Goal: Transaction & Acquisition: Purchase product/service

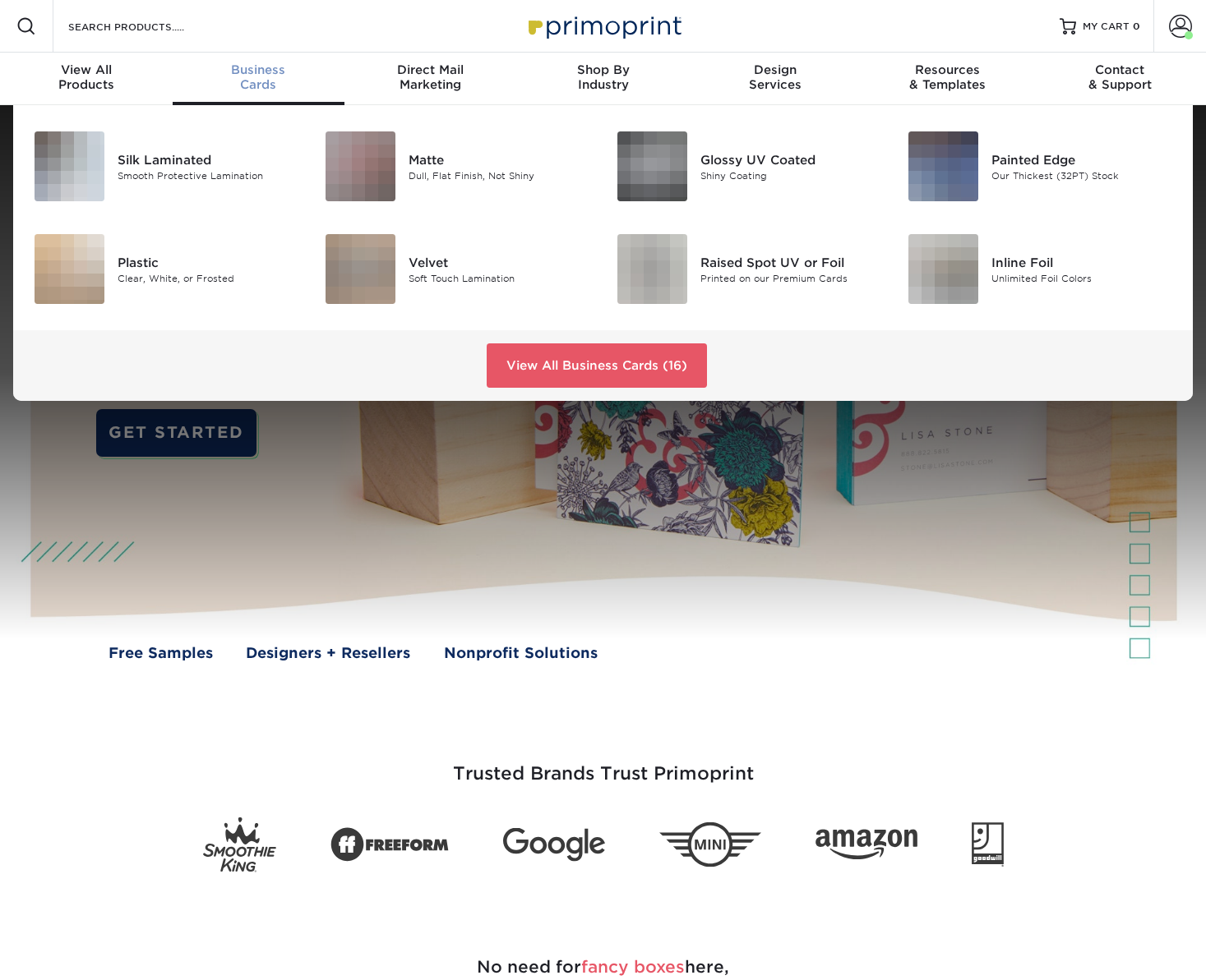
click at [274, 78] on div "Business Cards" at bounding box center [258, 77] width 173 height 30
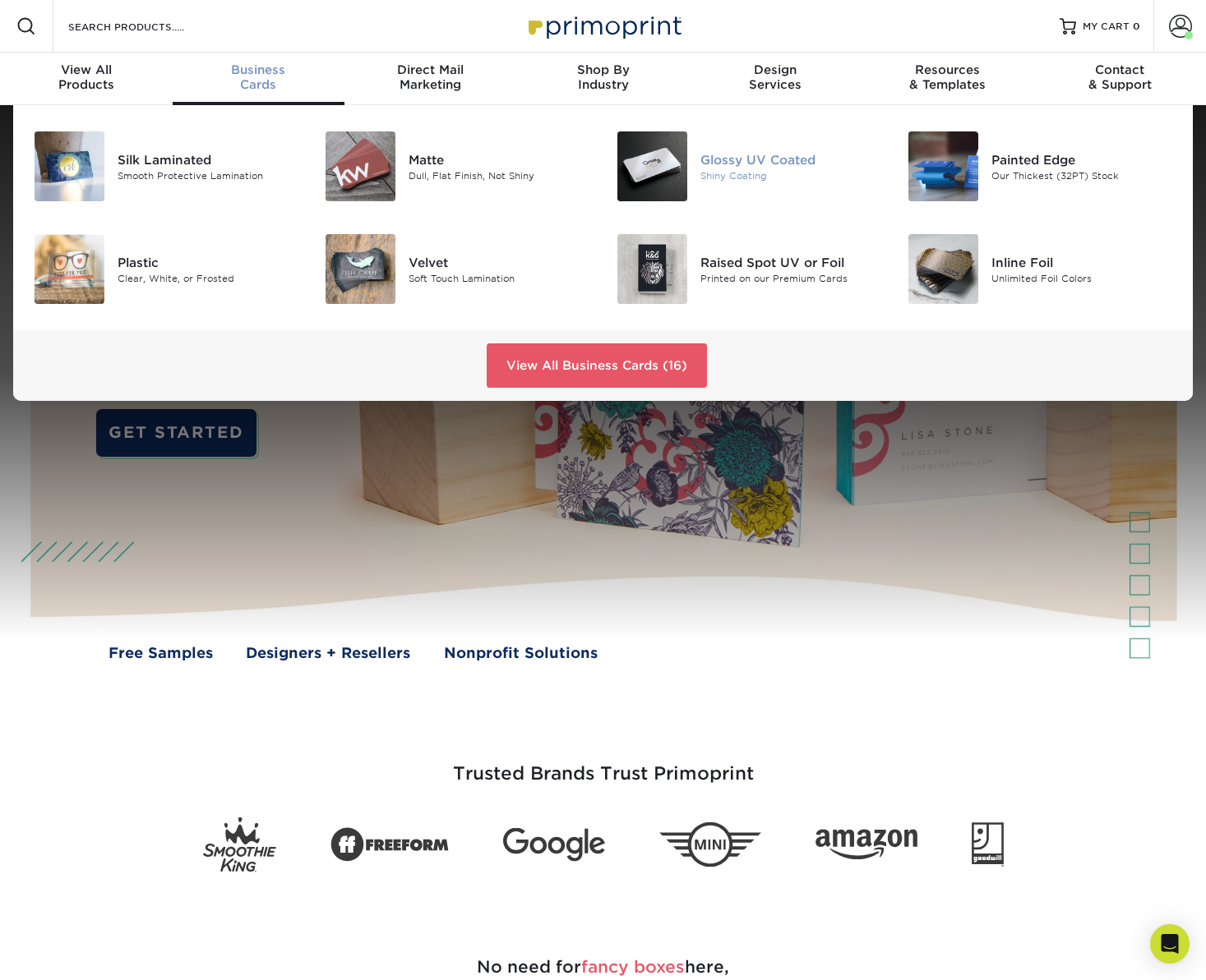
click at [756, 162] on div "Glossy UV Coated" at bounding box center [791, 159] width 181 height 18
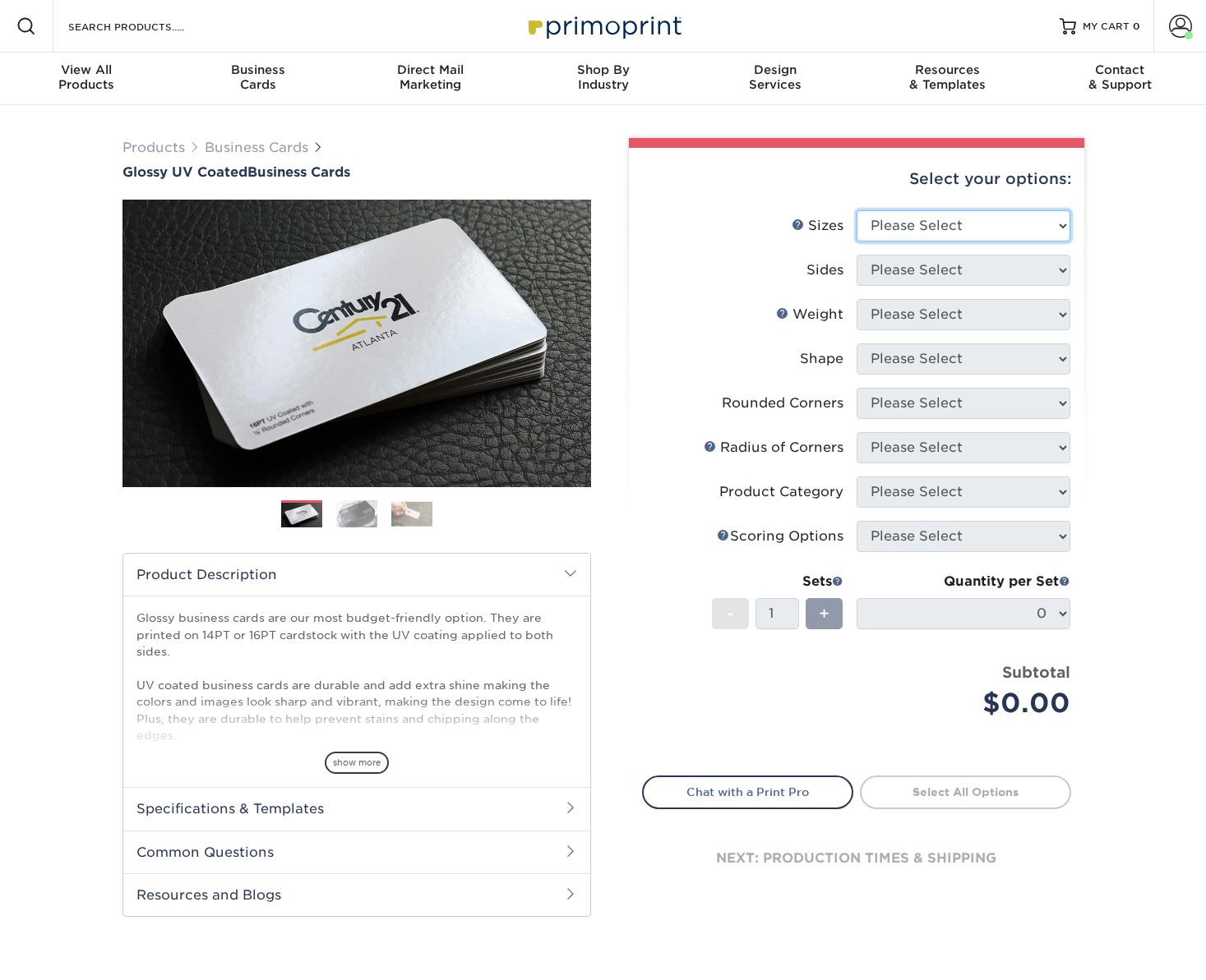
click at [998, 226] on select "Please Select 1.5" x 3.5" - Mini 1.75" x 3.5" - Mini 2" x 2" - Square 2" x 3" -…" at bounding box center [963, 225] width 214 height 31
select select "2.00x3.50"
click at [856, 210] on select "Please Select 1.5" x 3.5" - Mini 1.75" x 3.5" - Mini 2" x 2" - Square 2" x 3" -…" at bounding box center [963, 225] width 214 height 31
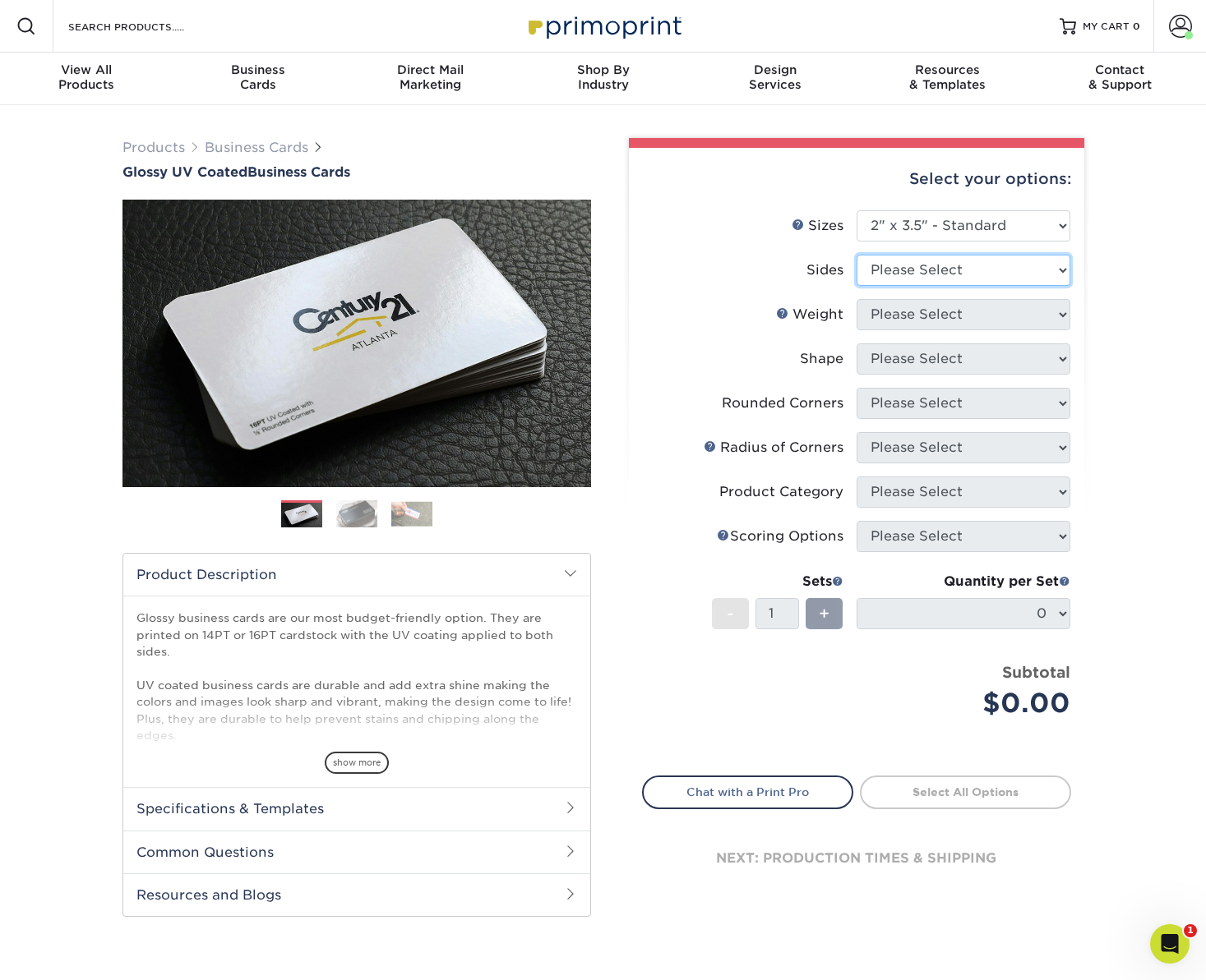
click at [900, 270] on select "Please Select Print Both Sides Print Front Only" at bounding box center [963, 270] width 214 height 31
select select "13abbda7-1d64-4f25-8bb2-c179b224825d"
click at [856, 254] on select "Please Select Print Both Sides Print Front Only" at bounding box center [963, 270] width 214 height 31
click at [913, 321] on select "Please Select 16PT 14PT" at bounding box center [963, 314] width 214 height 31
select select "16PT"
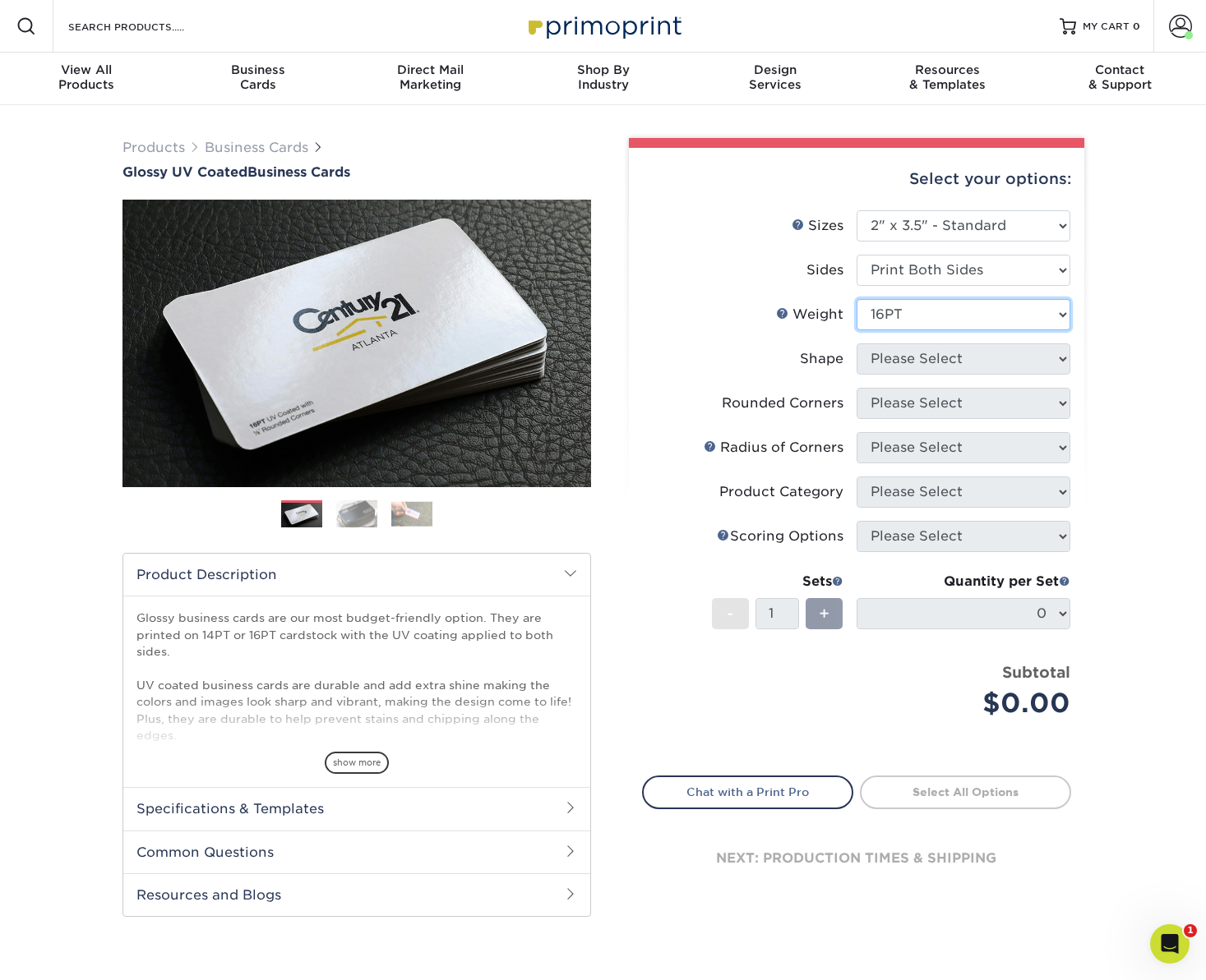
click at [856, 299] on select "Please Select 16PT 14PT" at bounding box center [963, 314] width 214 height 31
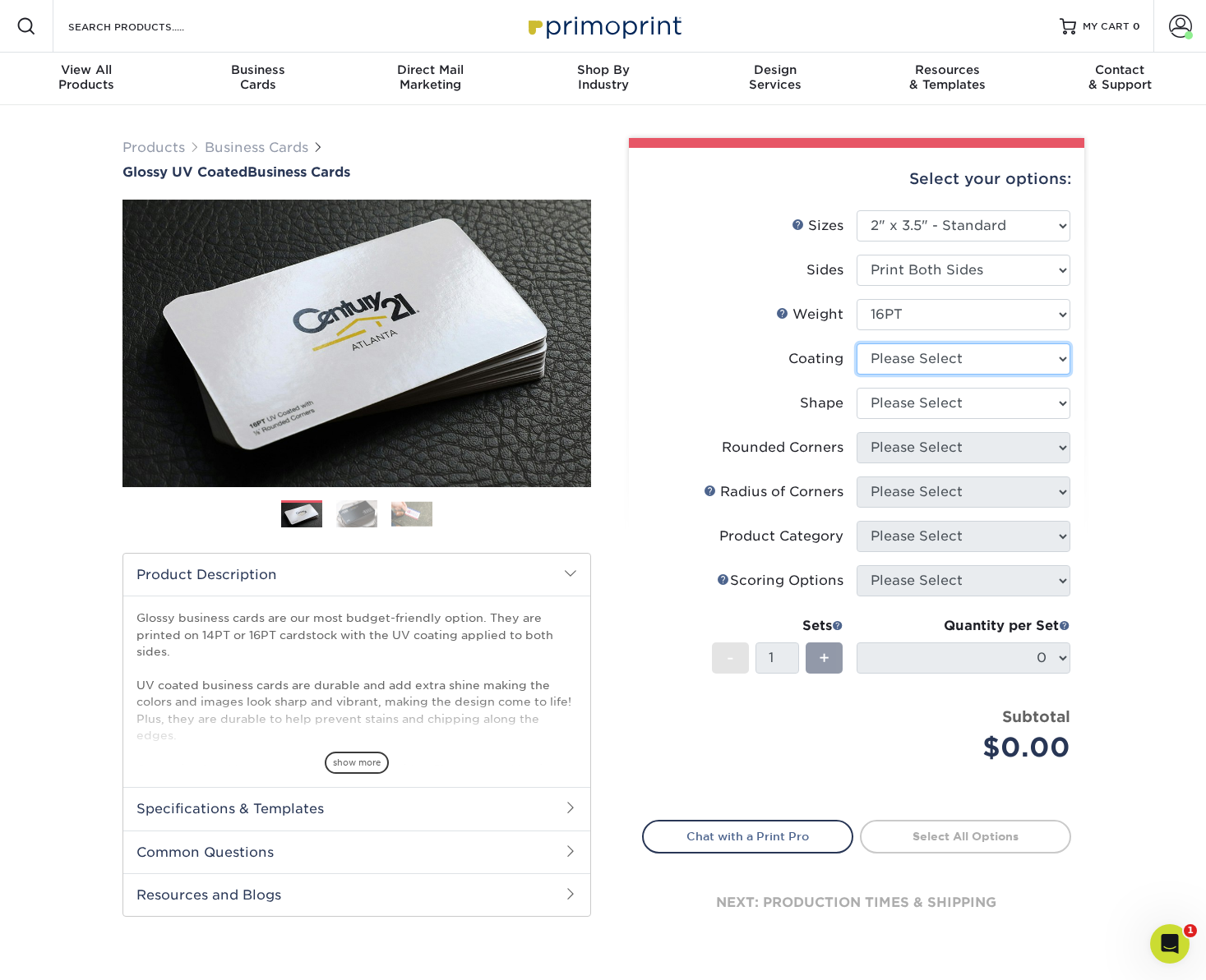
click at [901, 367] on select at bounding box center [963, 358] width 214 height 31
select select "1e8116af-acfc-44b1-83dc-8181aa338834"
click at [856, 343] on select at bounding box center [963, 358] width 214 height 31
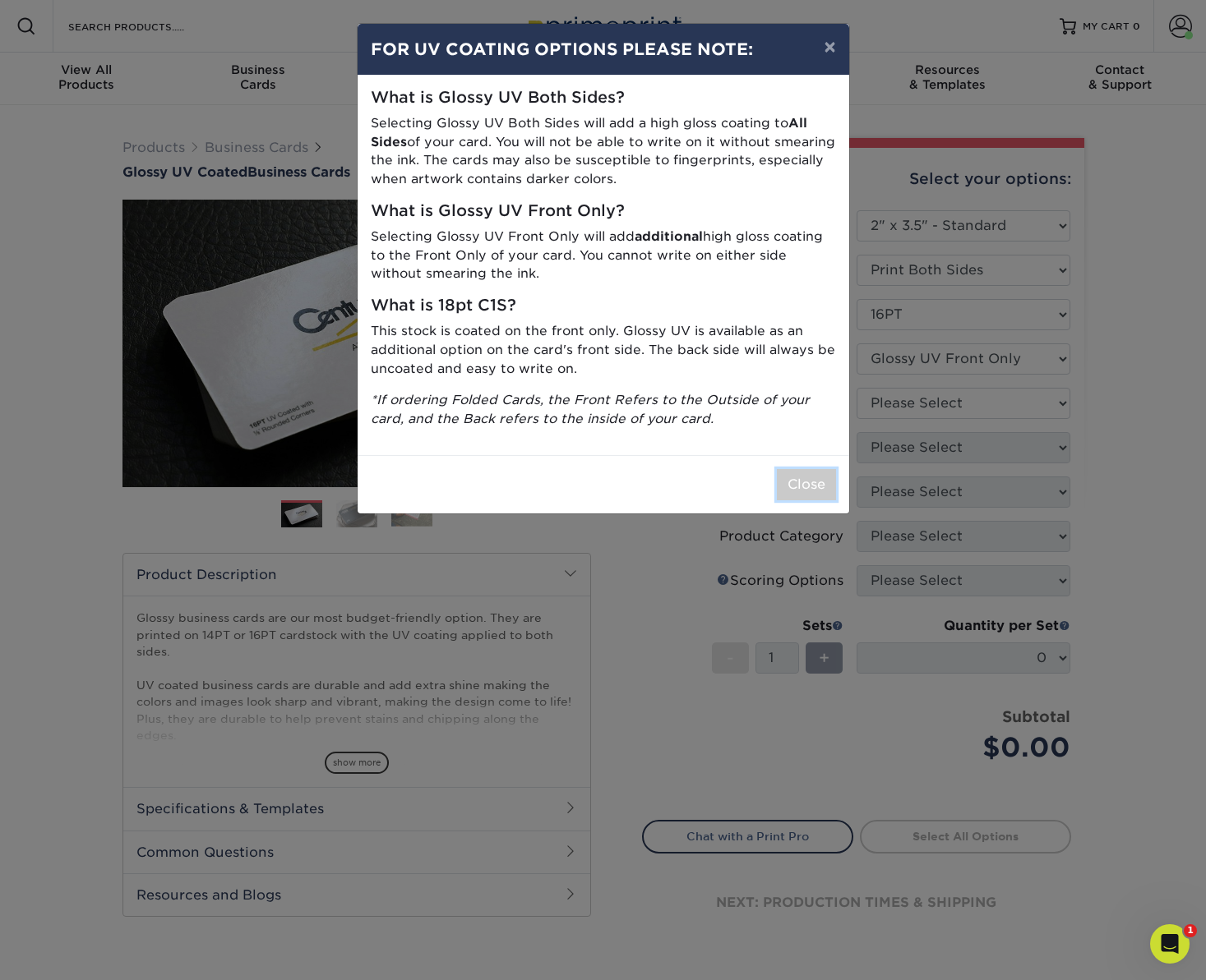
drag, startPoint x: 805, startPoint y: 493, endPoint x: 807, endPoint y: 484, distance: 9.2
click at [805, 492] on button "Close" at bounding box center [806, 485] width 59 height 31
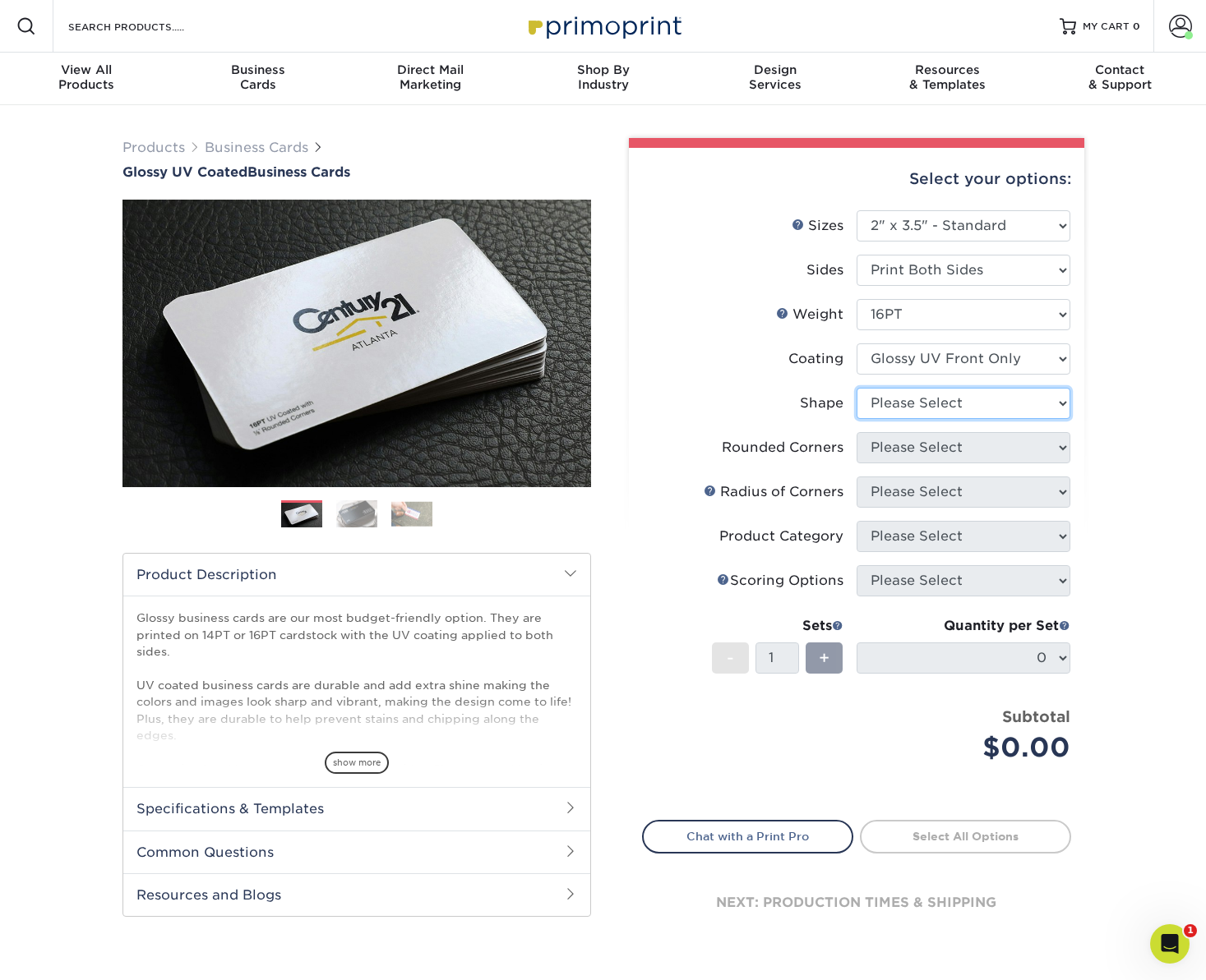
click at [931, 410] on select "Please Select Standard" at bounding box center [963, 403] width 214 height 31
select select "standard"
click at [856, 387] on select "Please Select Standard" at bounding box center [963, 403] width 214 height 31
click at [906, 453] on select "Please Select Yes - Round 2 Corners Yes - Round 4 Corners No" at bounding box center [963, 447] width 214 height 31
select select "0"
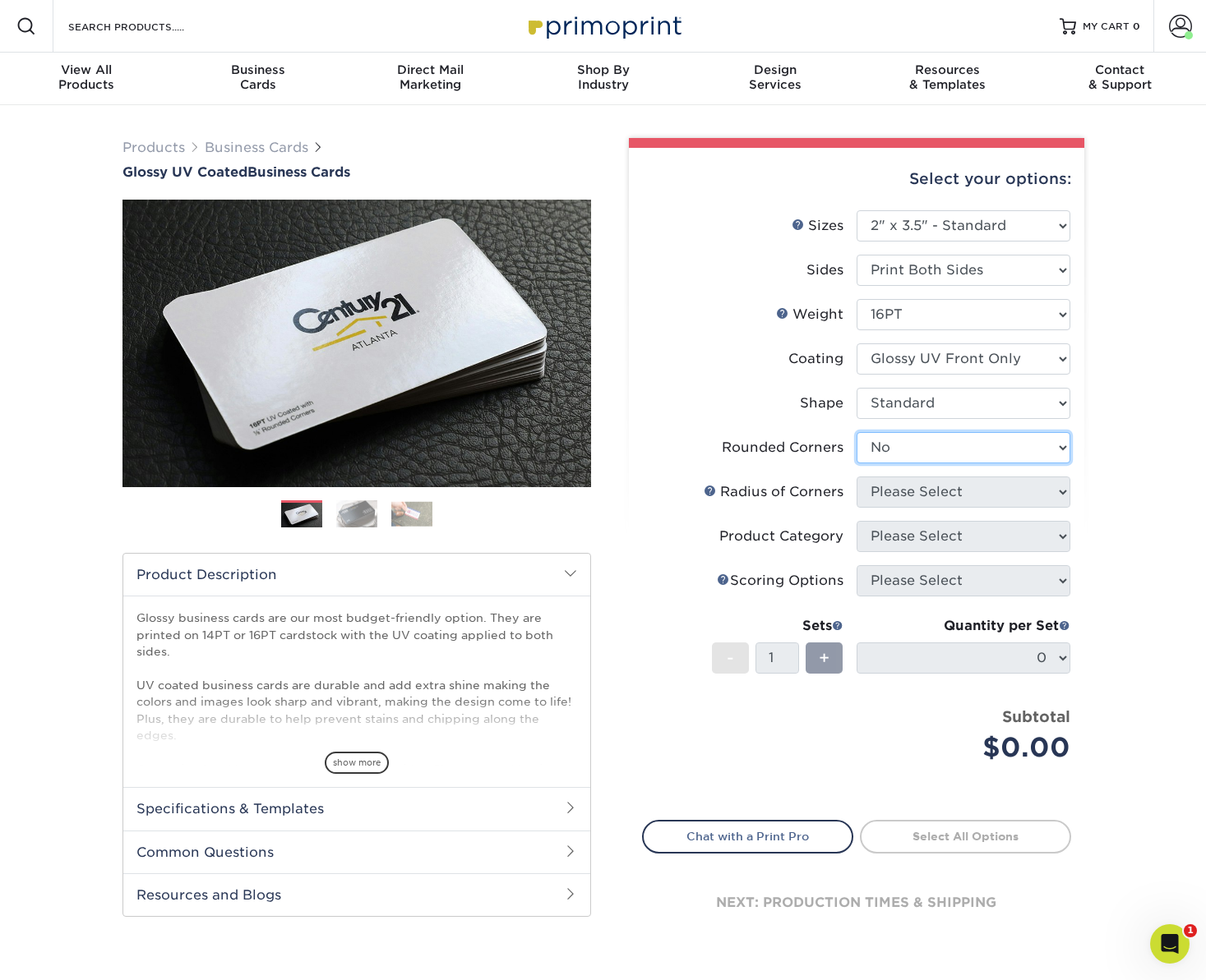
click at [856, 432] on select "Please Select Yes - Round 2 Corners Yes - Round 4 Corners No" at bounding box center [963, 447] width 214 height 31
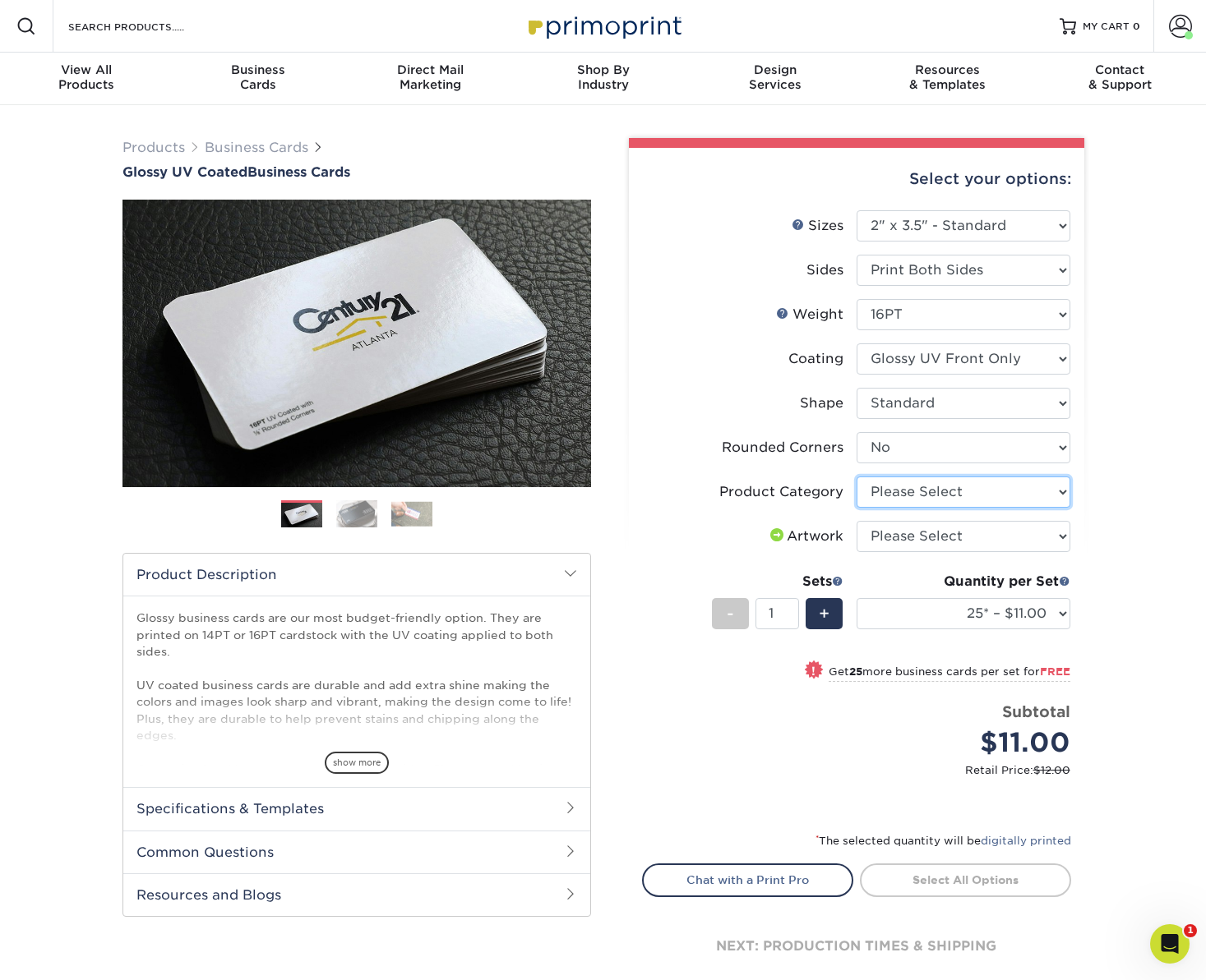
click at [894, 493] on select "Please Select Business Cards" at bounding box center [963, 492] width 214 height 31
select select "3b5148f1-0588-4f88-a218-97bcfdce65c1"
click at [856, 477] on select "Please Select Business Cards" at bounding box center [963, 492] width 214 height 31
click at [898, 543] on select "Please Select I will upload files I need a design - $100" at bounding box center [963, 537] width 214 height 31
select select "upload"
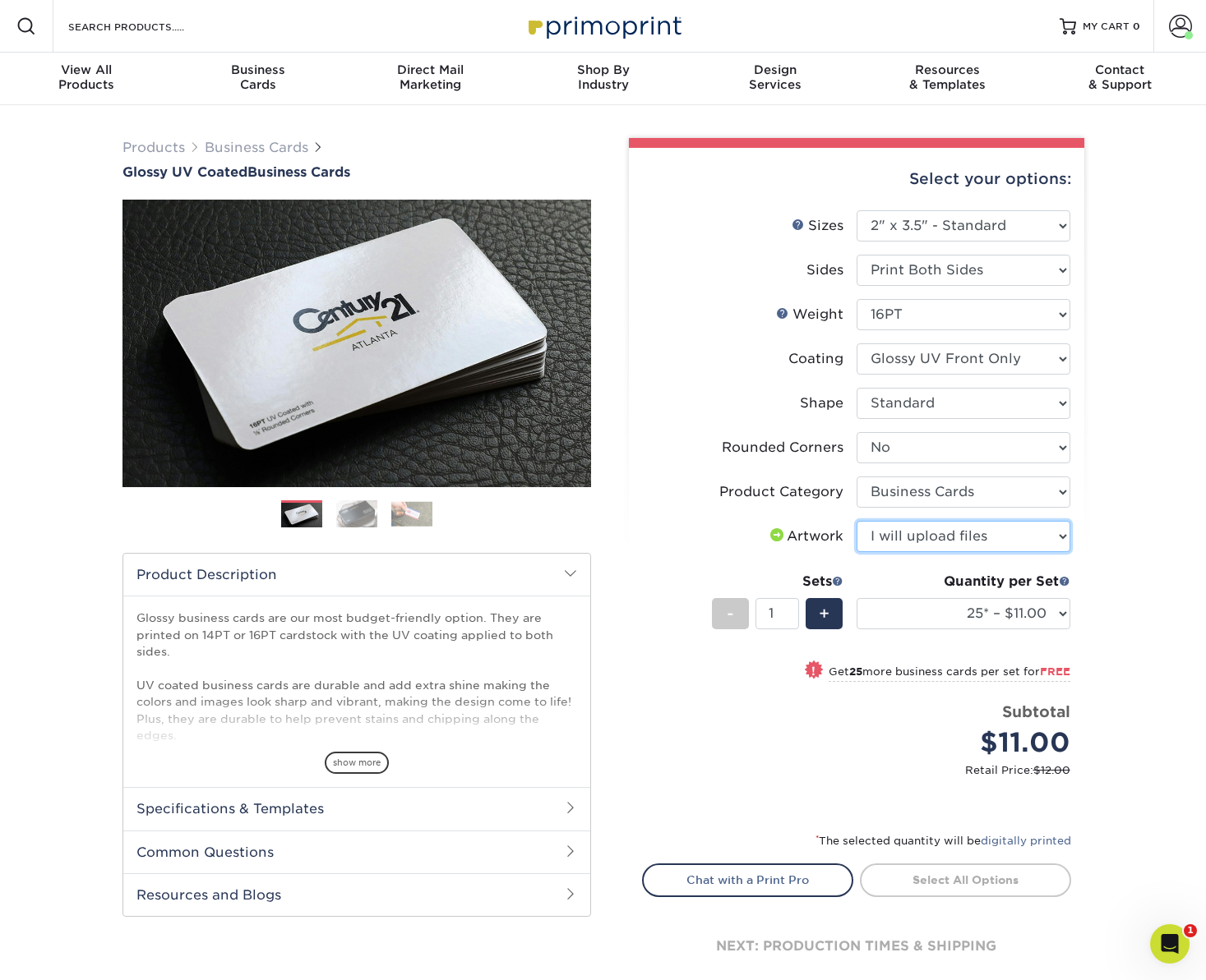
click at [856, 521] on select "Please Select I will upload files I need a design - $100" at bounding box center [963, 537] width 214 height 31
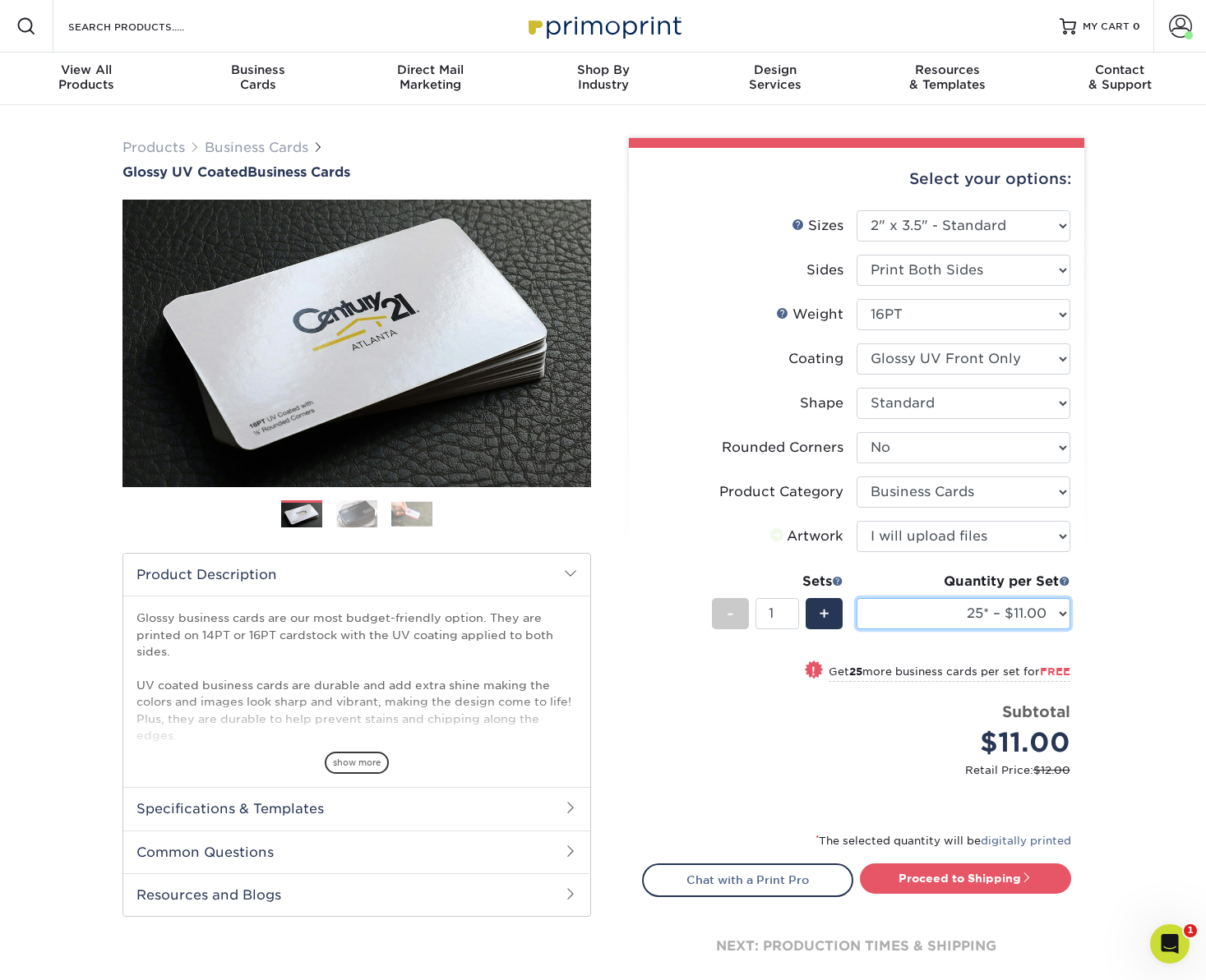
click at [1024, 616] on select "25* – $11.00 50* – $11.00 100* – $11.00 250* – $20.00 500 – $39.00 1000 – $49.0…" at bounding box center [963, 614] width 214 height 31
select select "250* – $20.00"
click at [856, 598] on select "25* – $11.00 50* – $11.00 100* – $11.00 250* – $20.00 500 – $39.00 1000 – $49.0…" at bounding box center [963, 614] width 214 height 31
click at [965, 879] on link "Proceed to Shipping" at bounding box center [965, 878] width 211 height 30
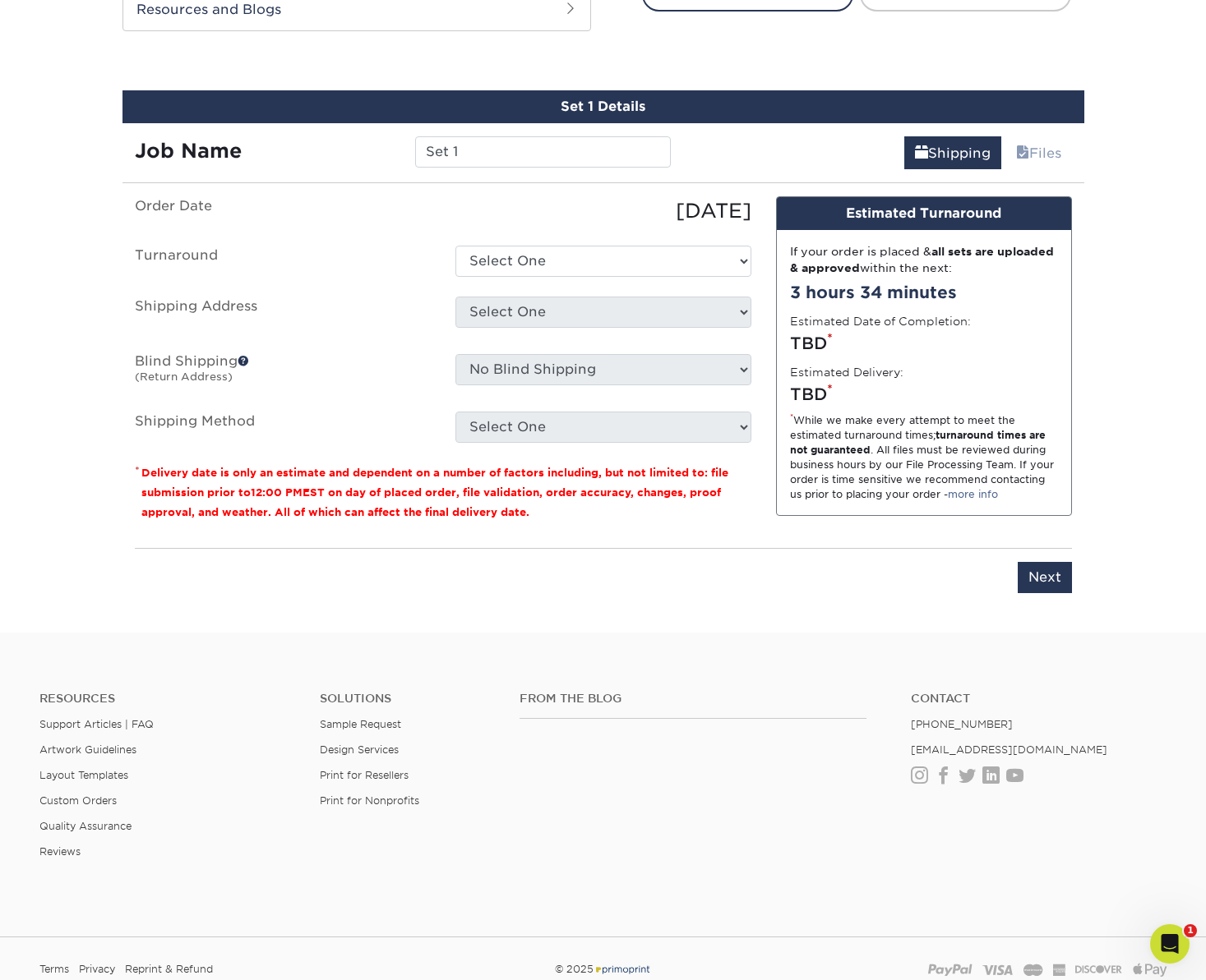
scroll to position [908, 0]
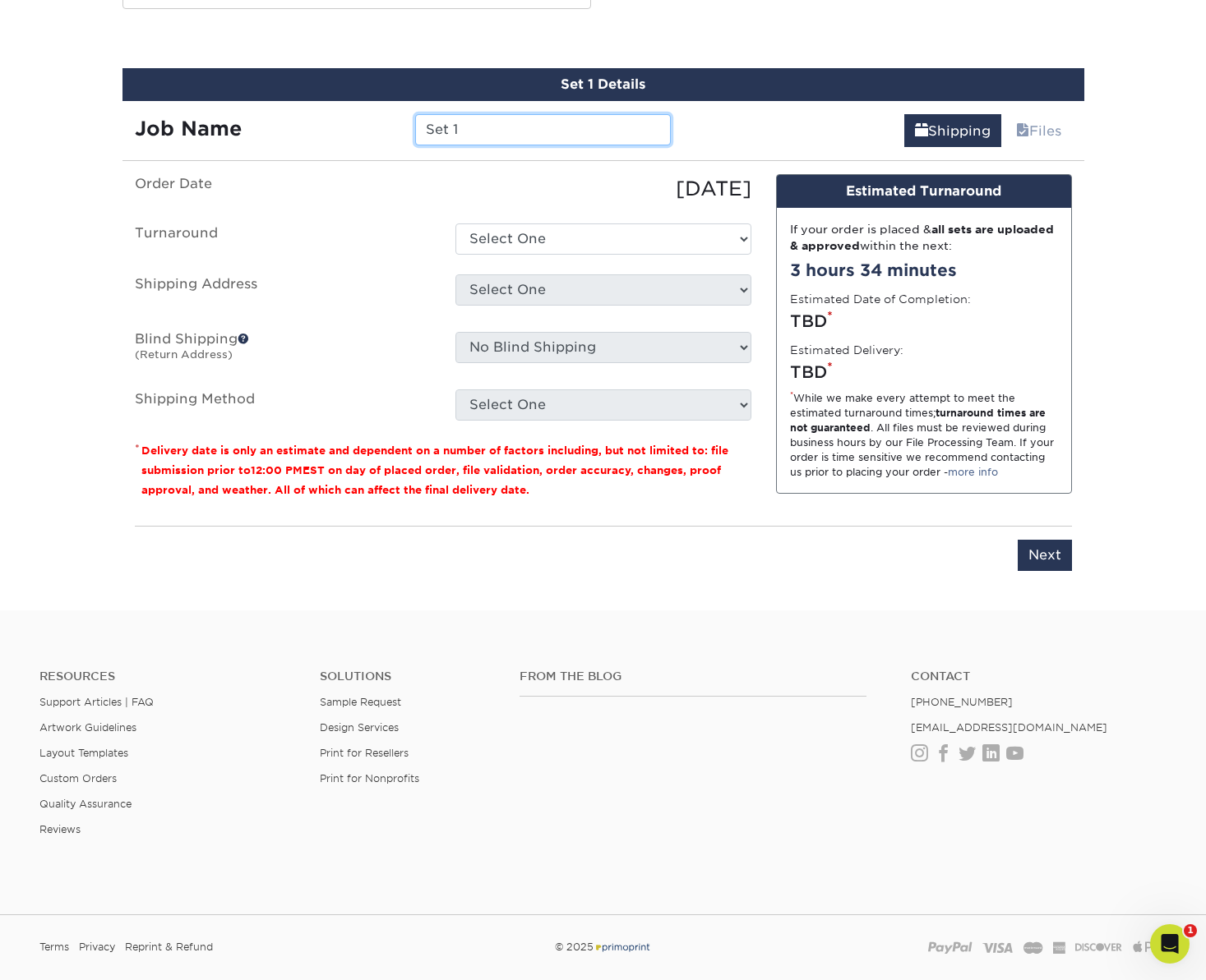
click at [514, 128] on input "Set 1" at bounding box center [543, 130] width 255 height 31
click at [514, 129] on input "Set 1" at bounding box center [543, 130] width 255 height 31
type input "Helping Hands RH"
click at [534, 241] on select "Select One 2-4 Business Days 2 Day Next Business Day" at bounding box center [603, 239] width 296 height 31
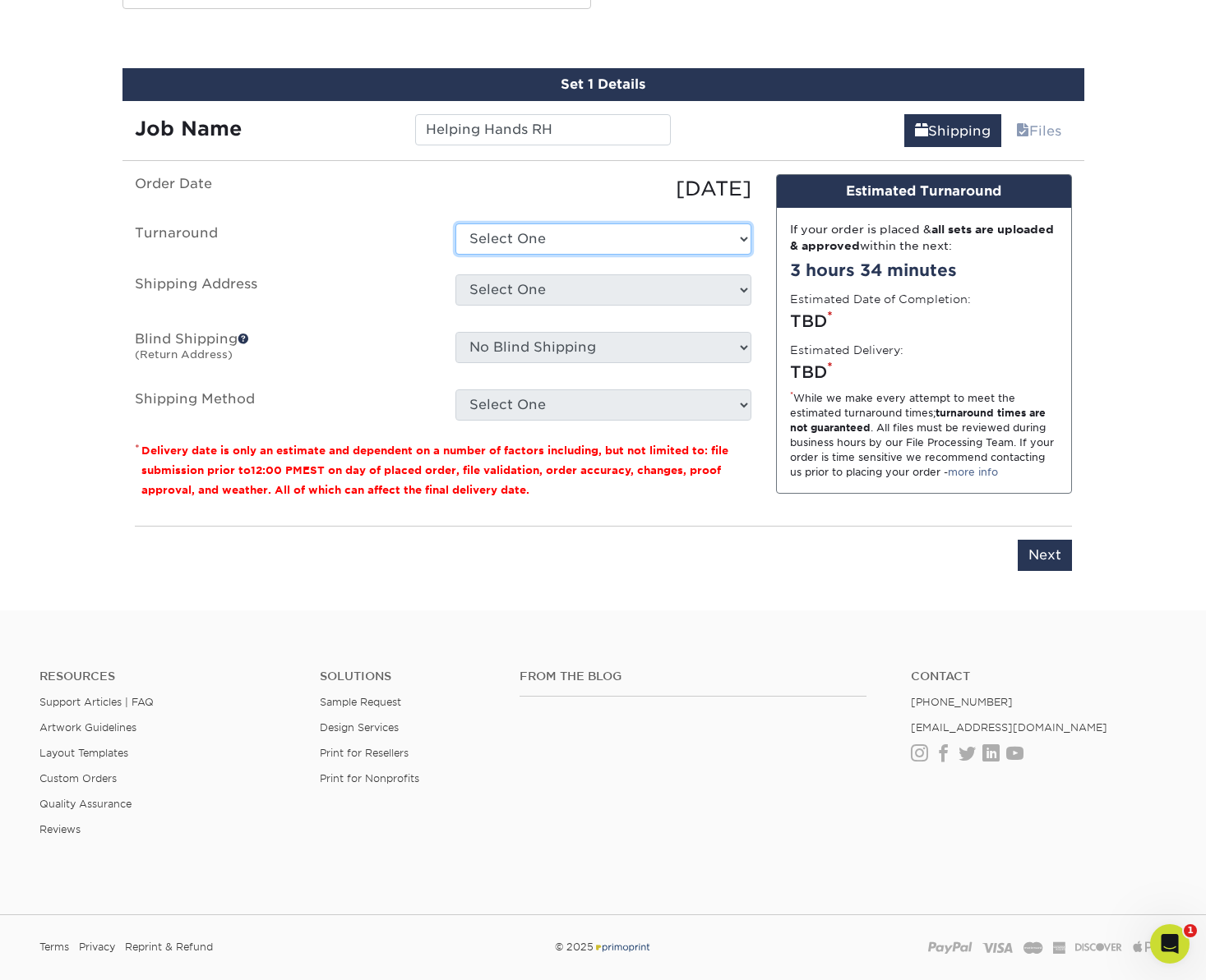
select select "d3ad67fe-66e2-42ca-a9b8-9bbbad4ad905"
click at [455, 224] on select "Select One 2-4 Business Days 2 Day Next Business Day" at bounding box center [603, 239] width 296 height 31
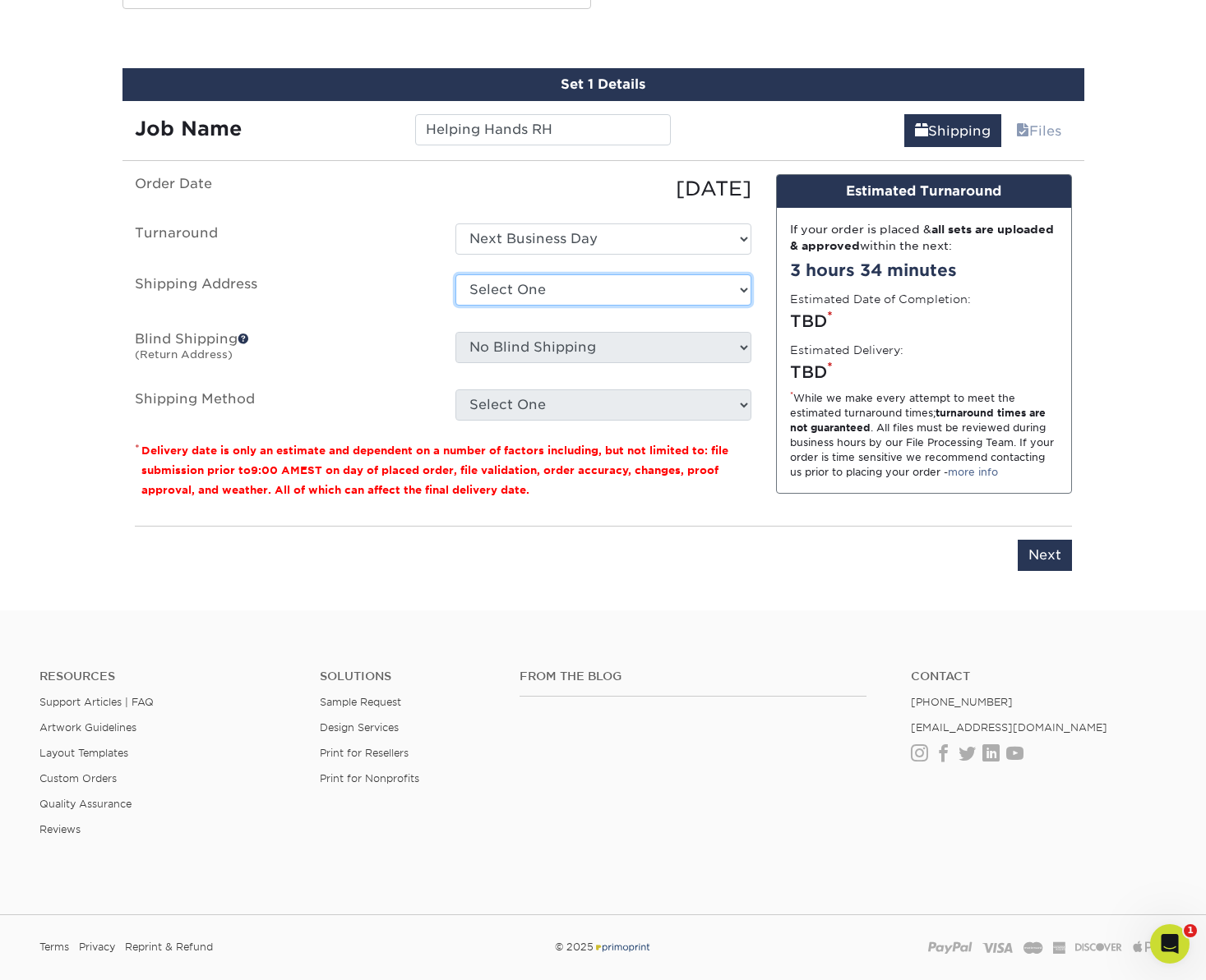
click at [574, 295] on select "Select One Bluestem Ecological Services Carbon Freckle - Nicolai Road Cindy Muc…" at bounding box center [603, 290] width 296 height 31
select select "104074"
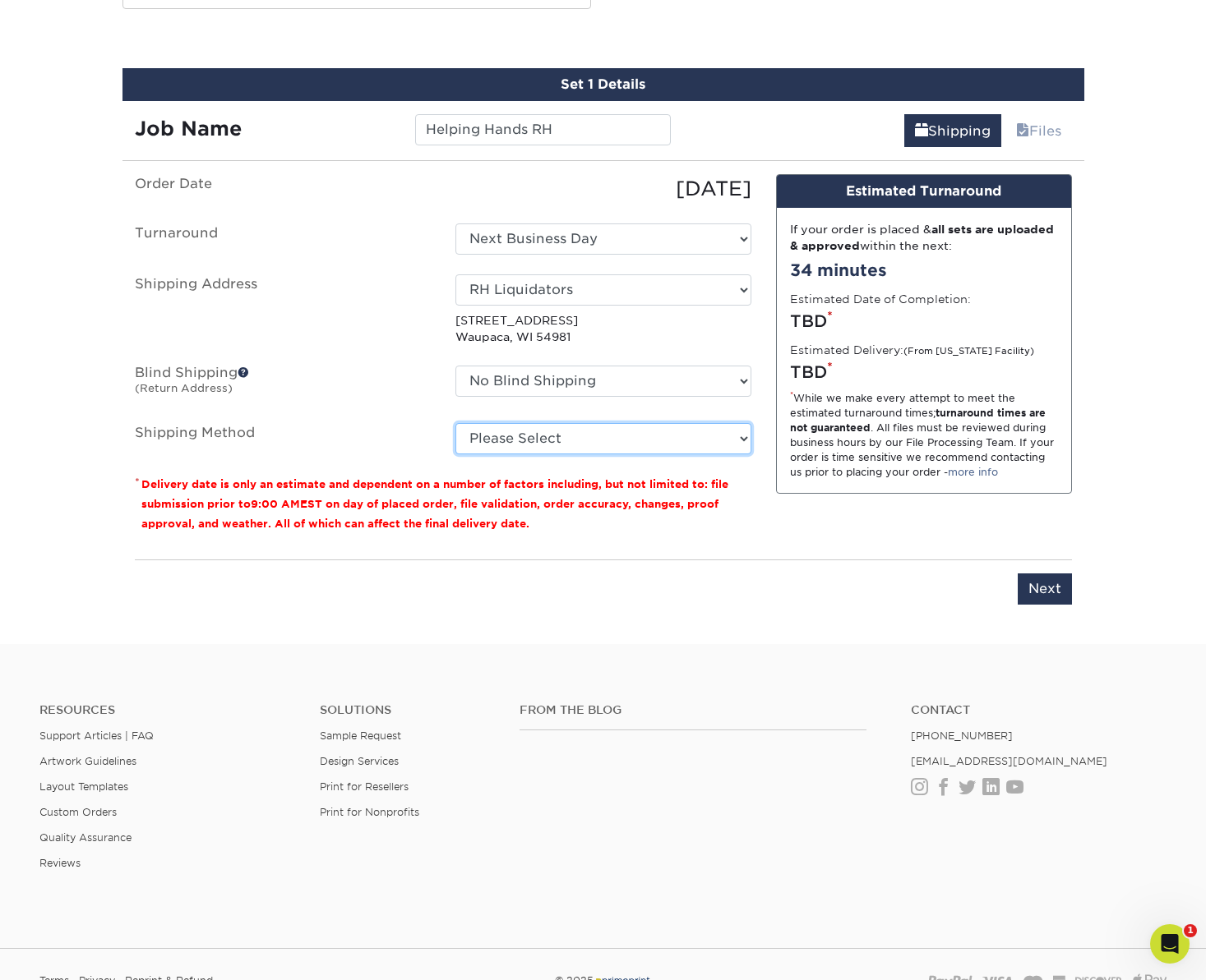
click at [542, 437] on select "Please Select Ground Shipping (+$7.84) 3 Day Shipping Service (+$18.68) 2 Day A…" at bounding box center [603, 438] width 296 height 31
select select "03"
click at [455, 423] on select "Please Select Ground Shipping (+$7.84) 3 Day Shipping Service (+$18.68) 2 Day A…" at bounding box center [603, 438] width 296 height 31
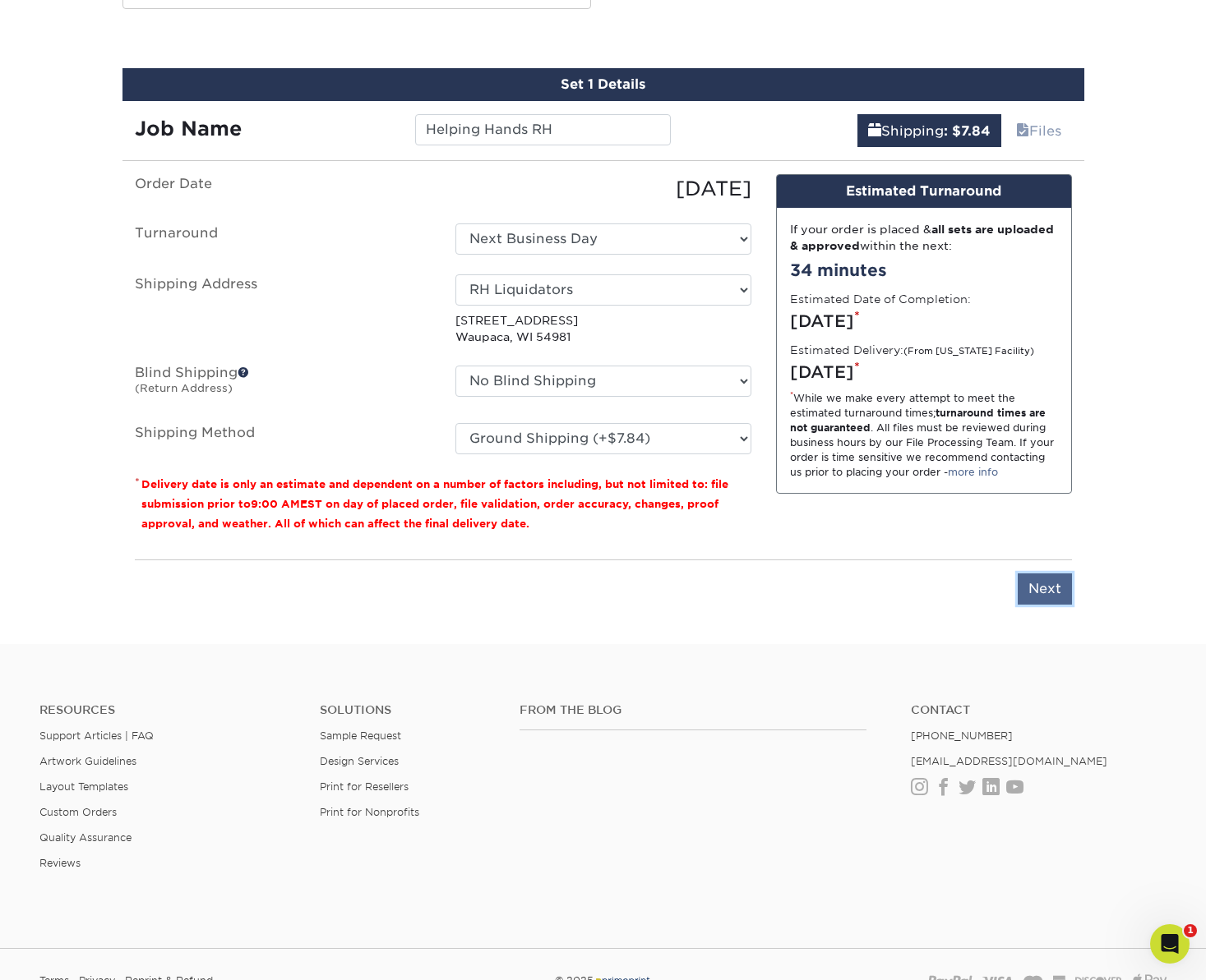
click at [1038, 583] on input "Next" at bounding box center [1045, 589] width 54 height 31
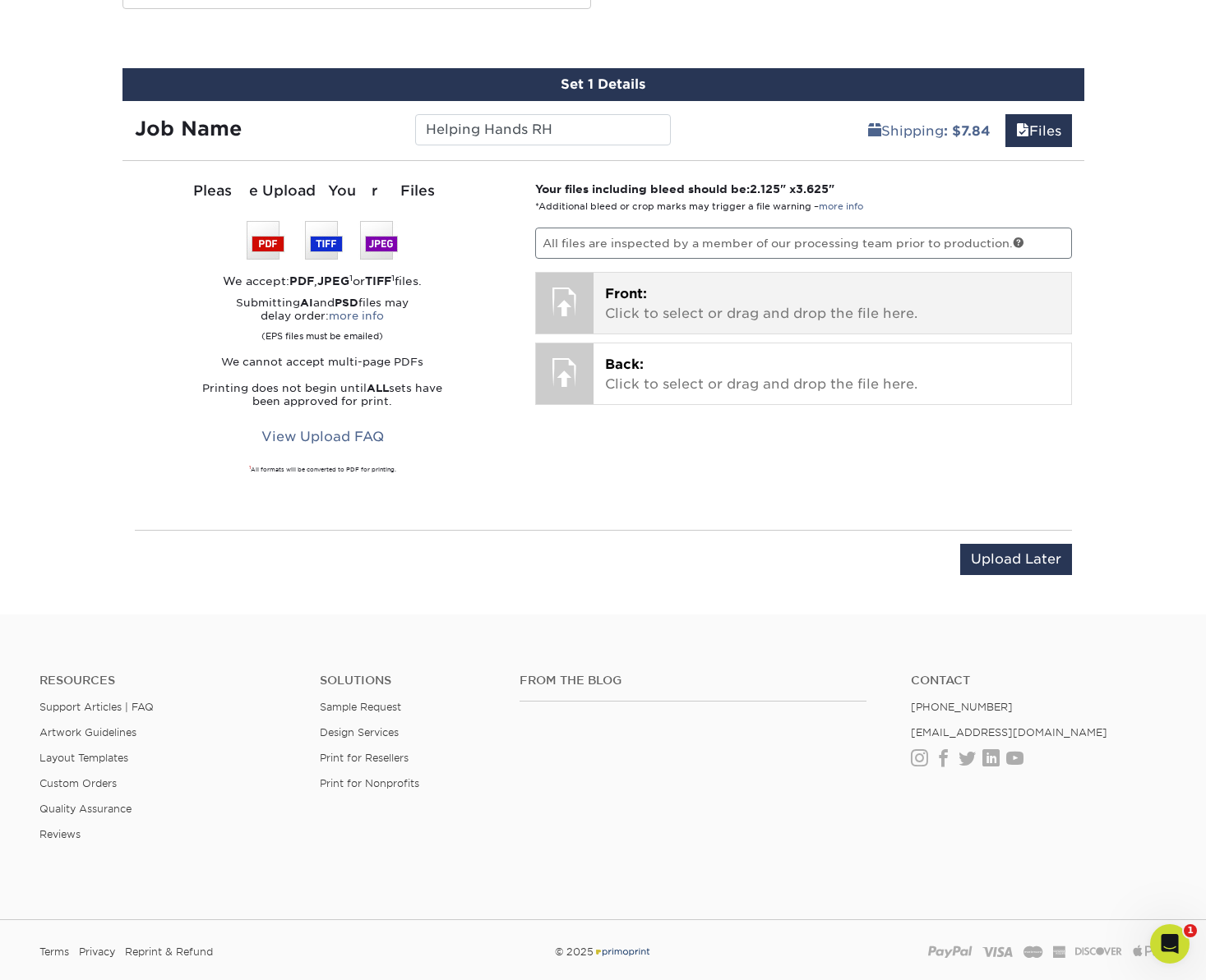
click at [641, 313] on p "Front: Click to select or drag and drop the file here." at bounding box center [832, 304] width 454 height 40
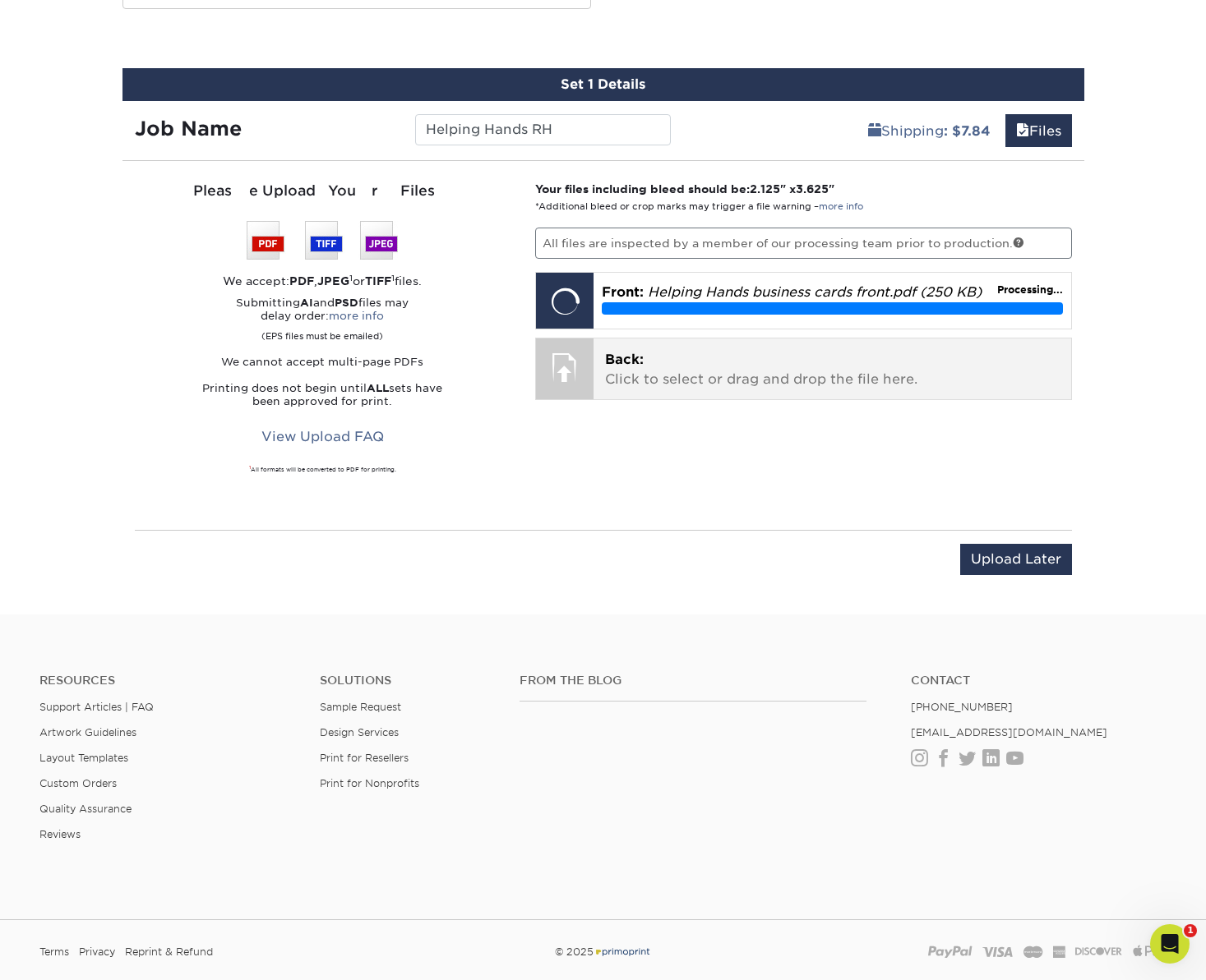
click at [701, 382] on p "Back: Click to select or drag and drop the file here." at bounding box center [832, 369] width 454 height 40
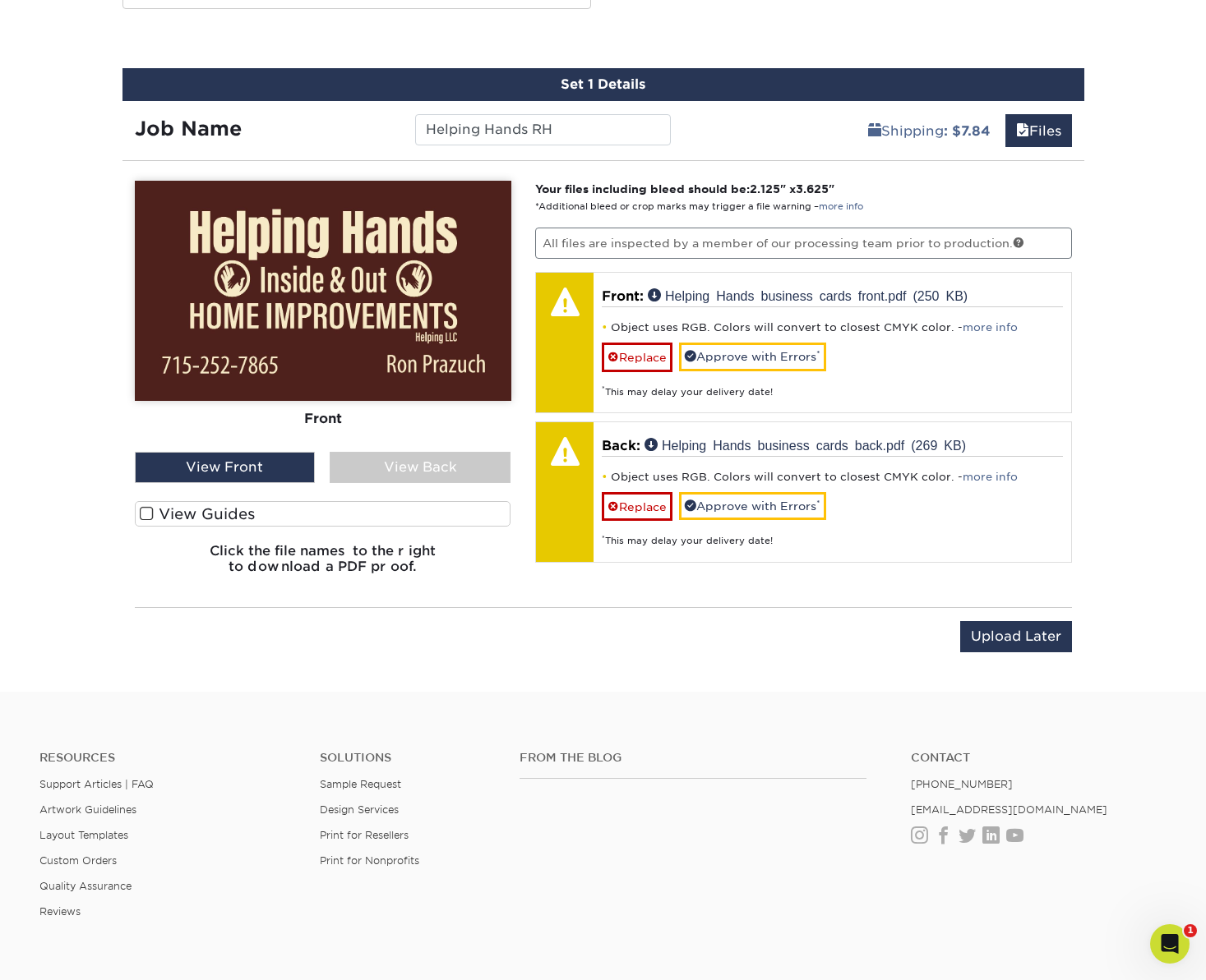
click at [413, 464] on div "View Back" at bounding box center [420, 467] width 181 height 31
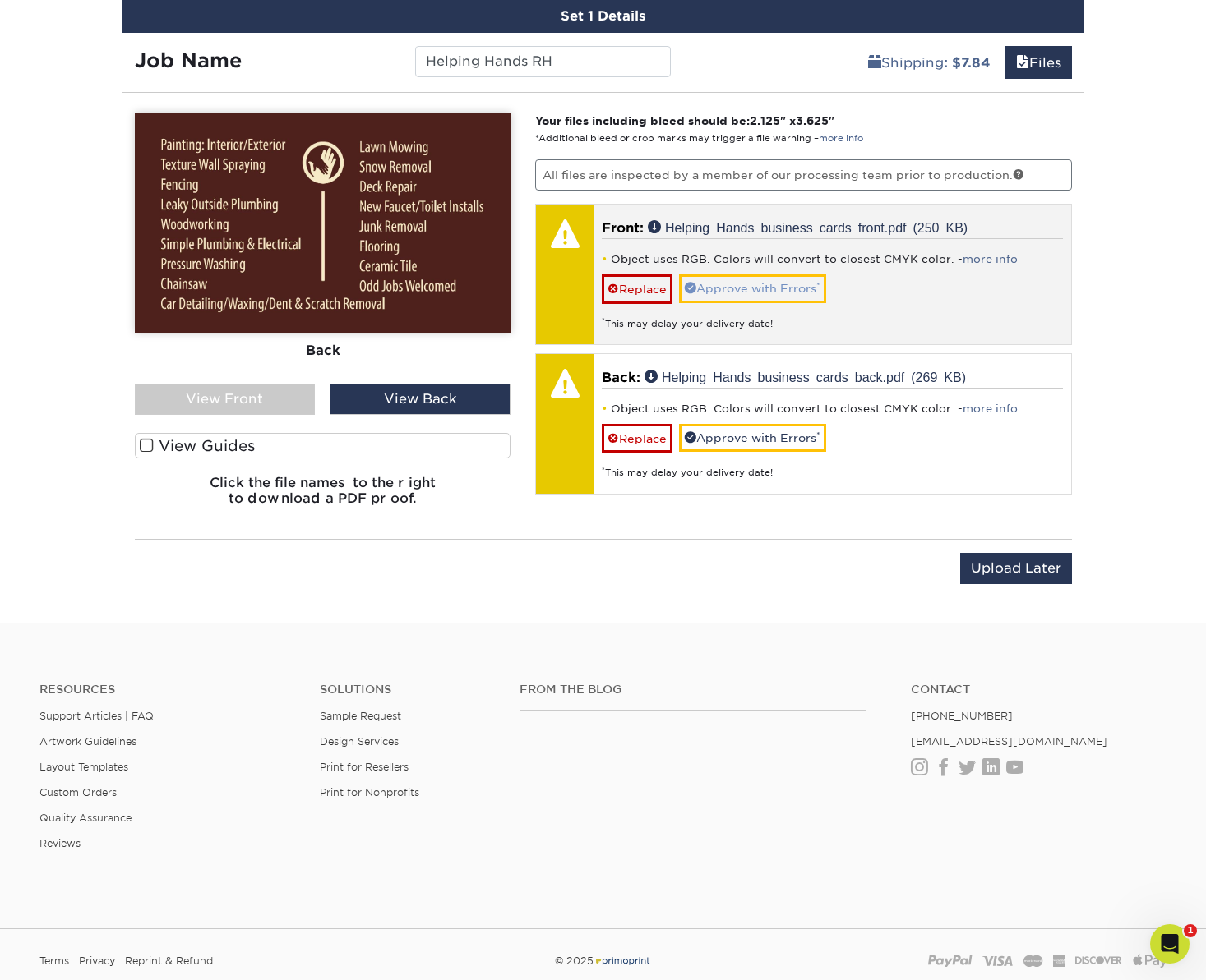
scroll to position [978, 0]
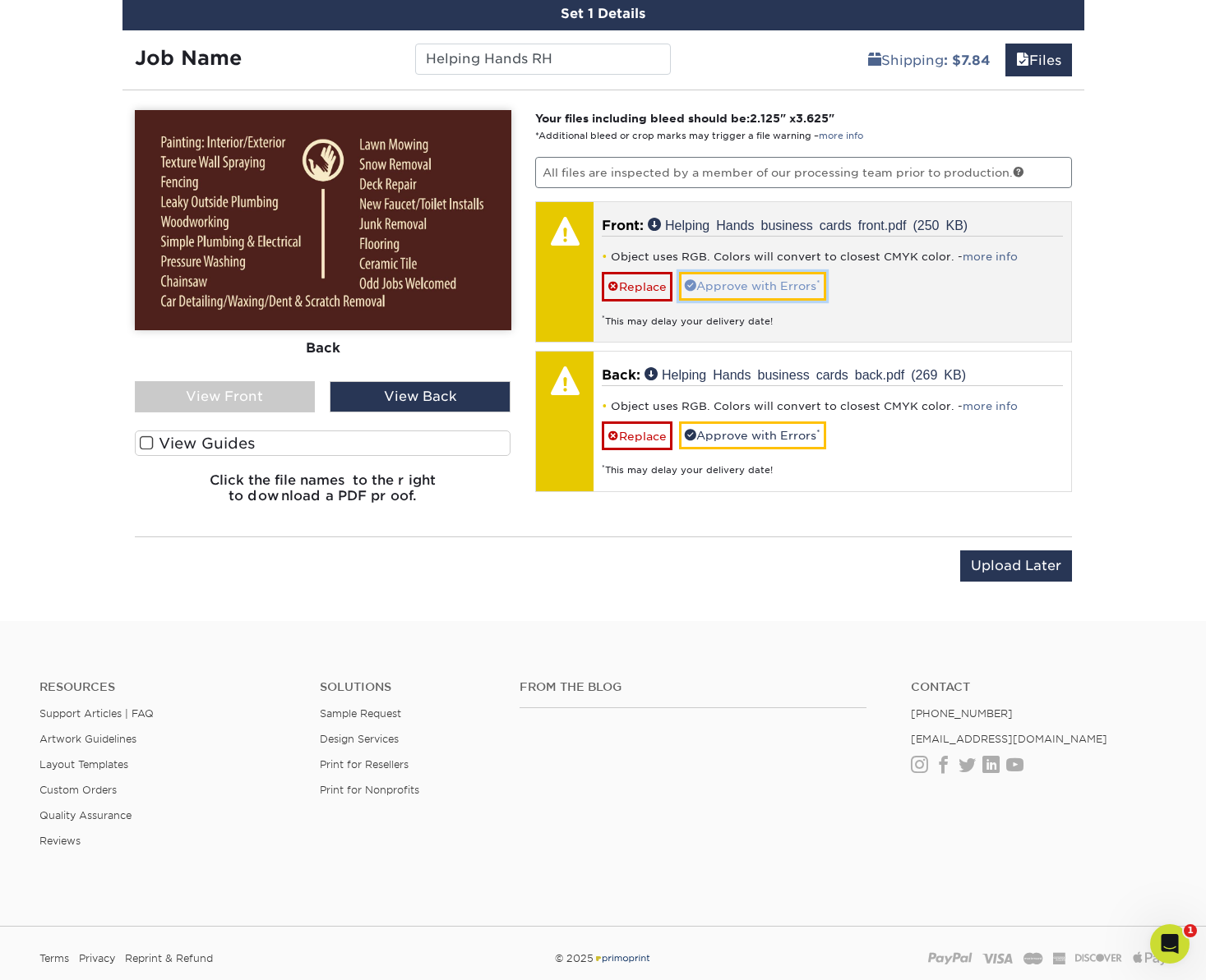
click at [775, 291] on link "Approve with Errors *" at bounding box center [752, 285] width 147 height 28
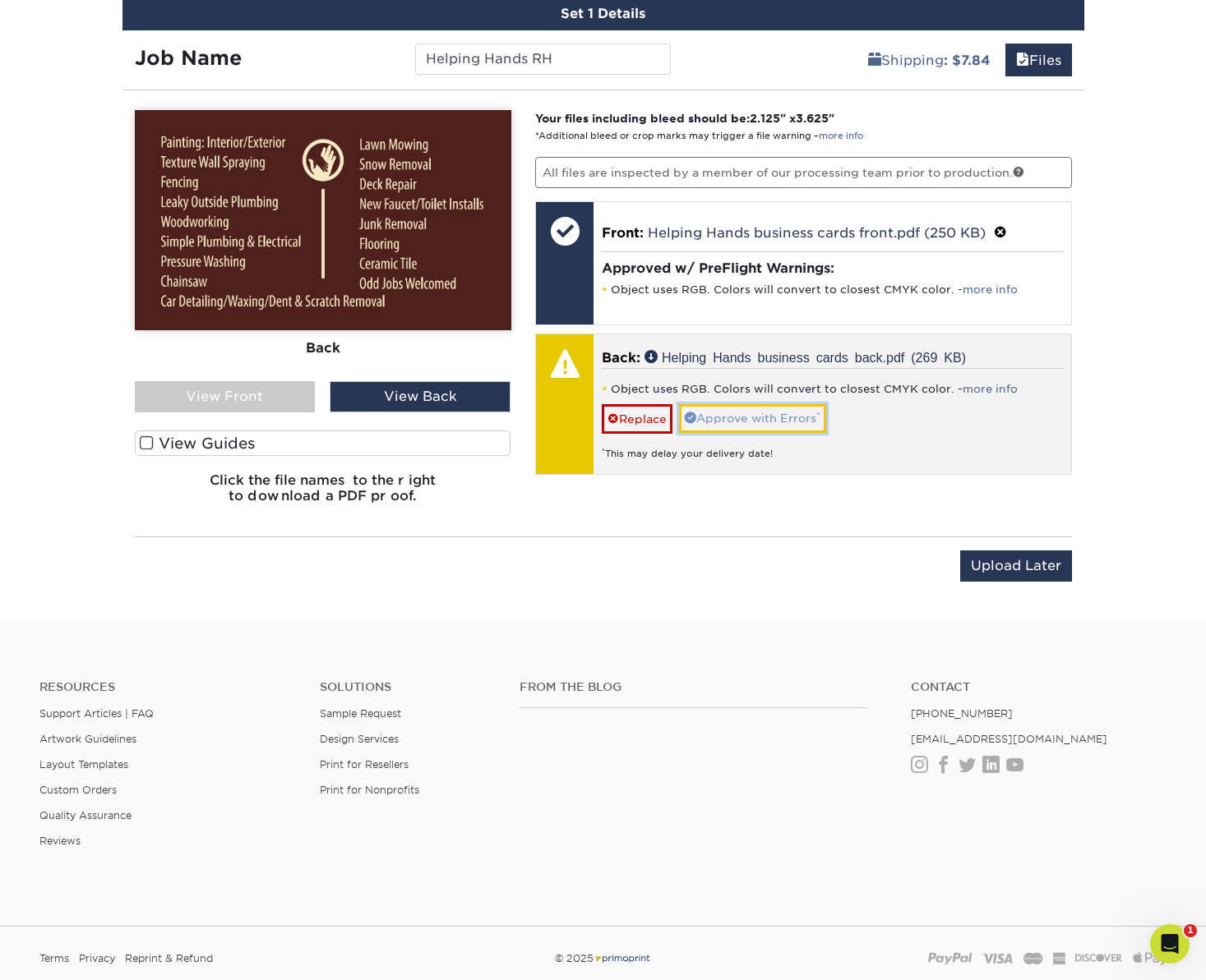
click at [778, 417] on link "Approve with Errors *" at bounding box center [752, 417] width 147 height 28
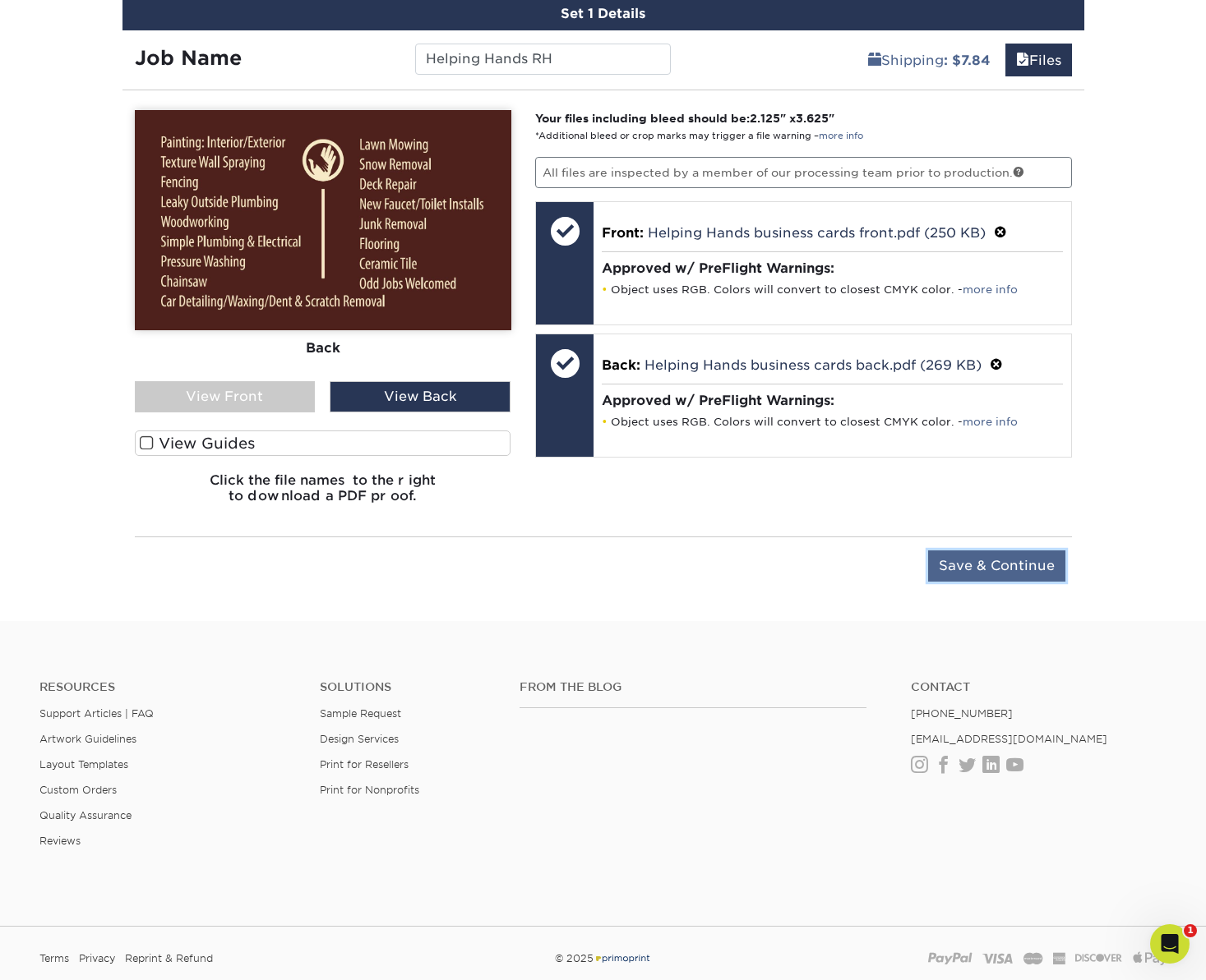
click at [1006, 569] on input "Save & Continue" at bounding box center [997, 566] width 137 height 31
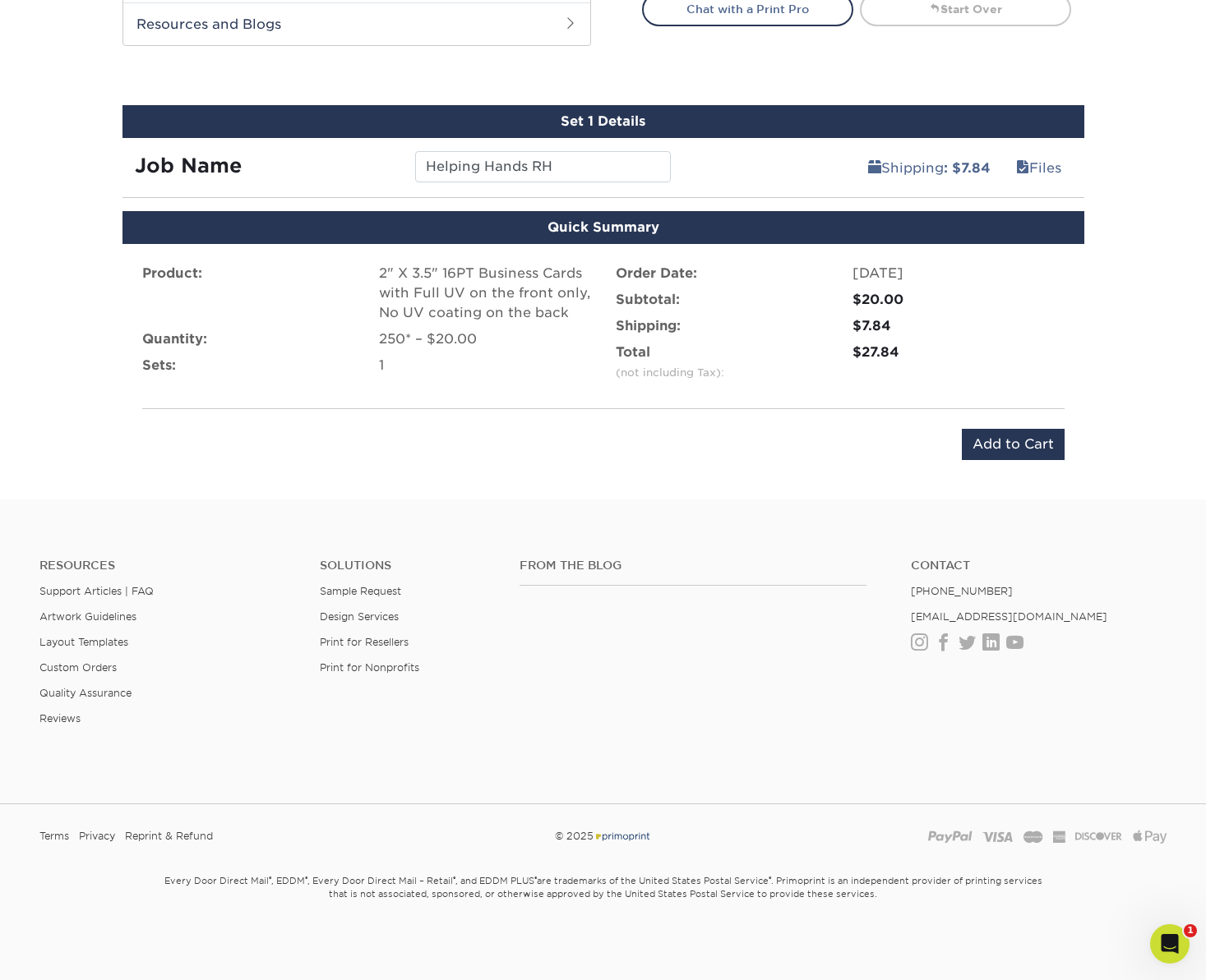
scroll to position [870, 0]
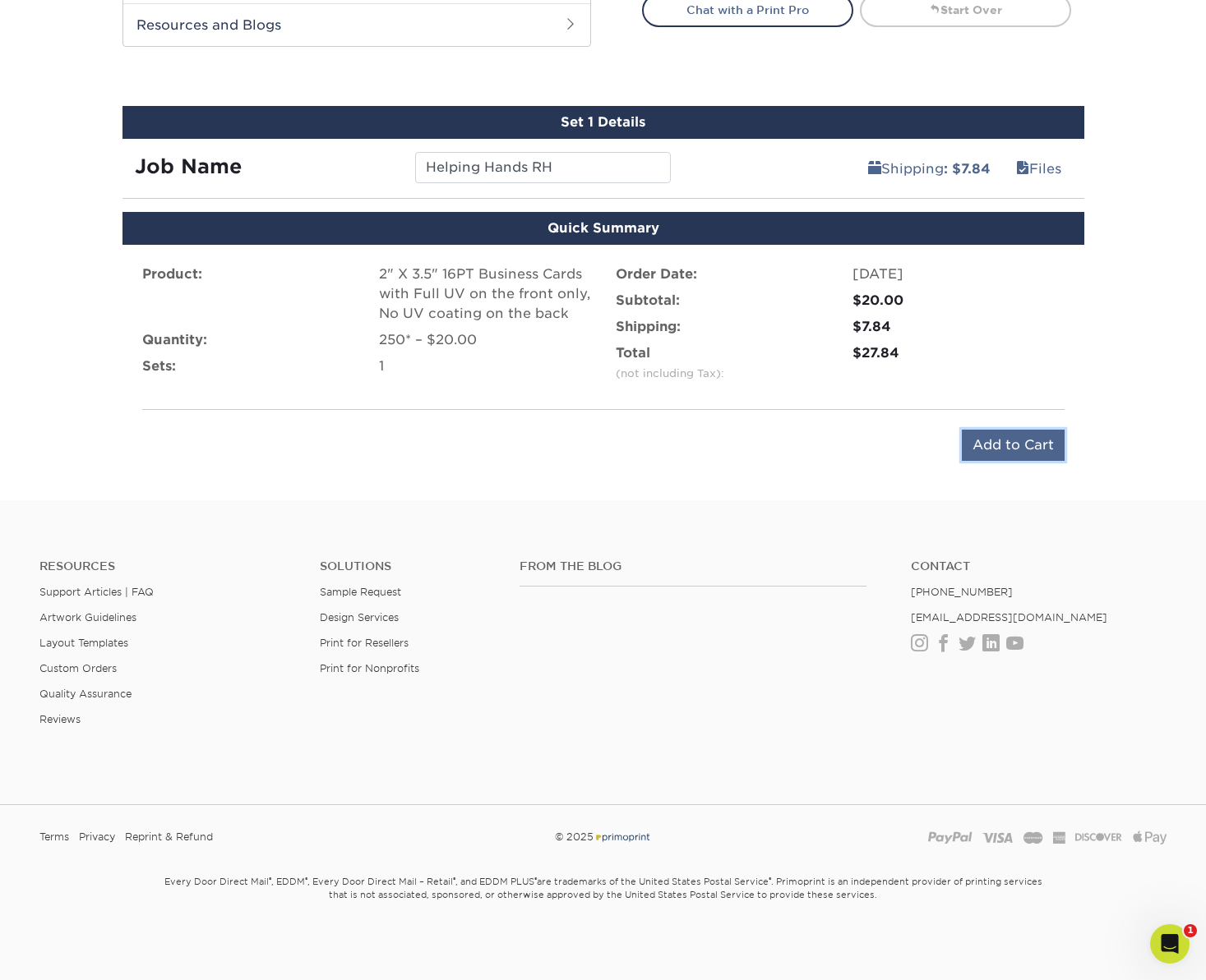
click at [1006, 450] on input "Add to Cart" at bounding box center [1013, 445] width 103 height 31
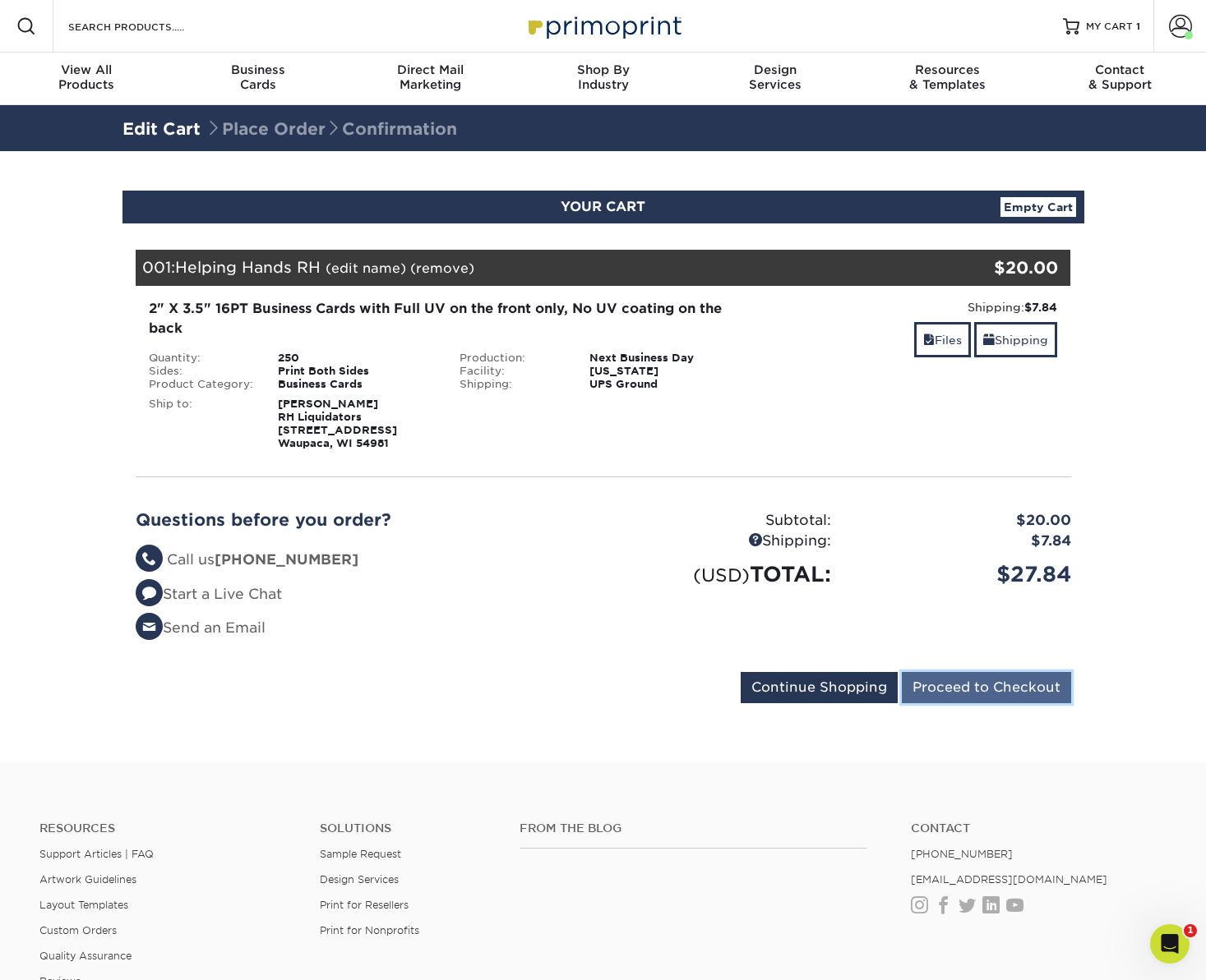
click at [1000, 689] on input "Proceed to Checkout" at bounding box center [986, 687] width 170 height 31
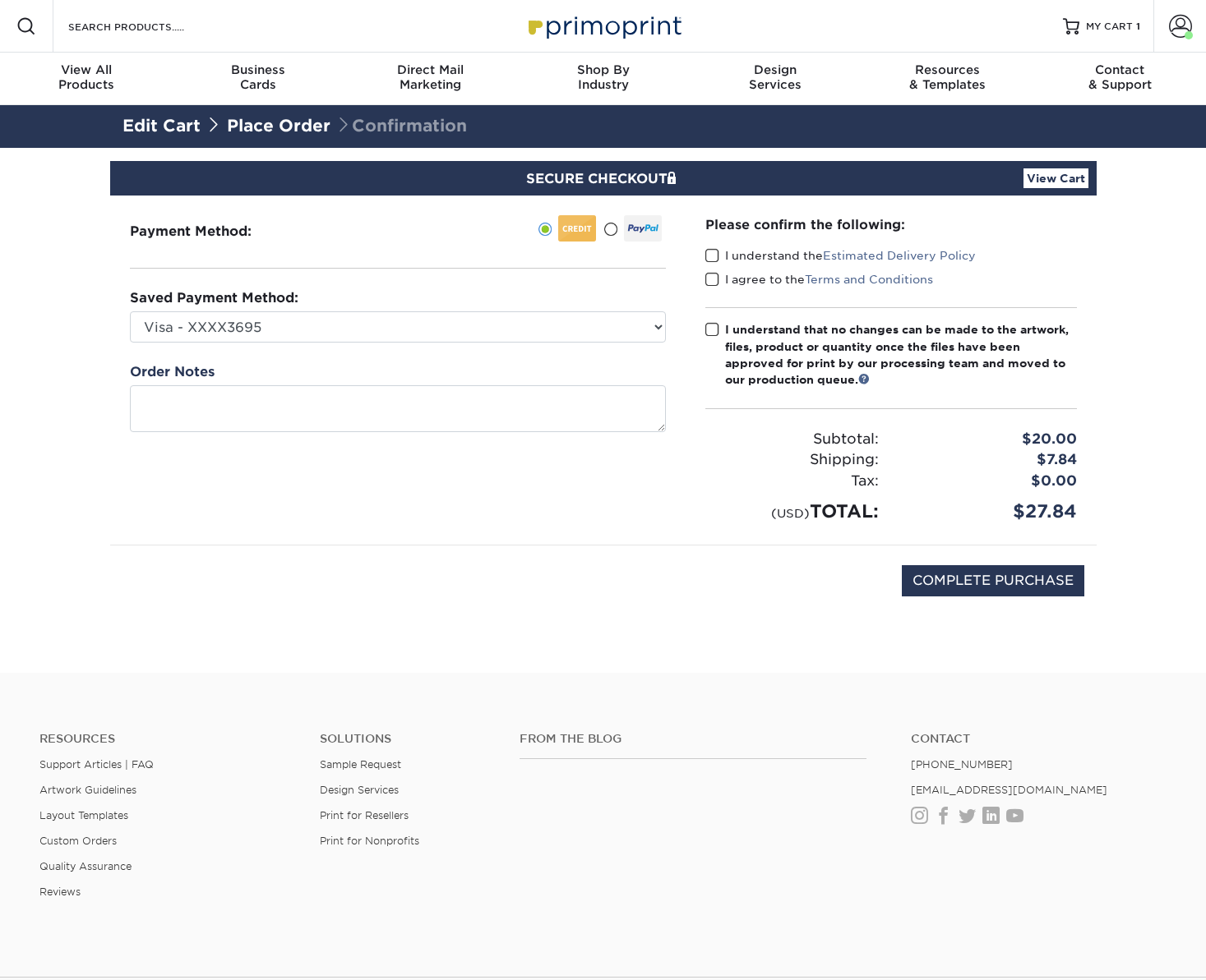
drag, startPoint x: 711, startPoint y: 251, endPoint x: 711, endPoint y: 282, distance: 31.0
click at [711, 251] on span at bounding box center [712, 255] width 13 height 15
click at [0, 0] on input "I understand the Estimated Delivery Policy" at bounding box center [0, 0] width 0 height 0
click at [714, 276] on span at bounding box center [712, 279] width 13 height 15
click at [0, 0] on input "I agree to the Terms and Conditions" at bounding box center [0, 0] width 0 height 0
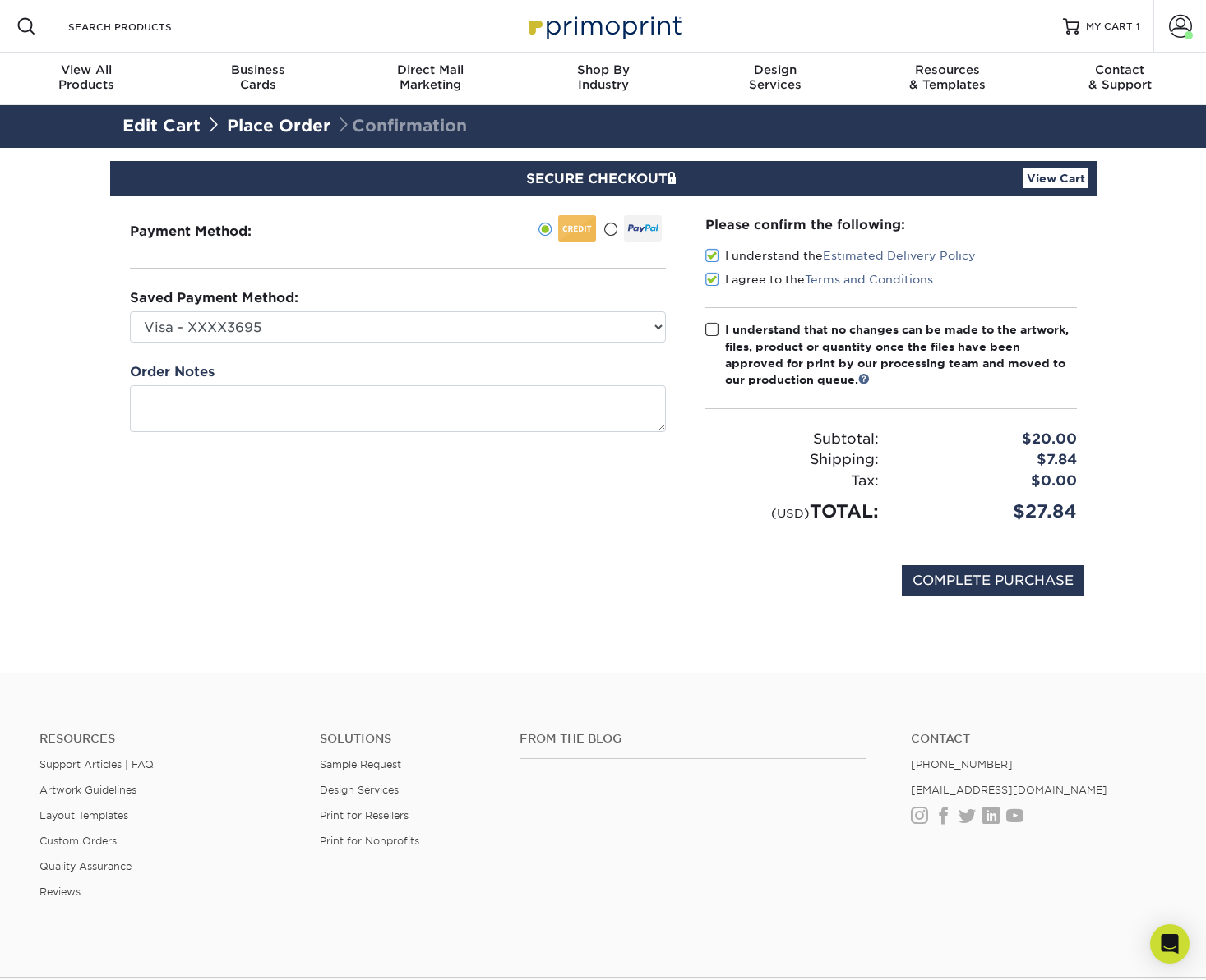
drag, startPoint x: 712, startPoint y: 331, endPoint x: 766, endPoint y: 400, distance: 87.6
click at [712, 332] on span at bounding box center [712, 330] width 13 height 15
click at [0, 0] on input "I understand that no changes can be made to the artwork, files, product or quan…" at bounding box center [0, 0] width 0 height 0
click at [991, 583] on input "COMPLETE PURCHASE" at bounding box center [992, 581] width 182 height 31
type input "PROCESSING, PLEASE WAIT..."
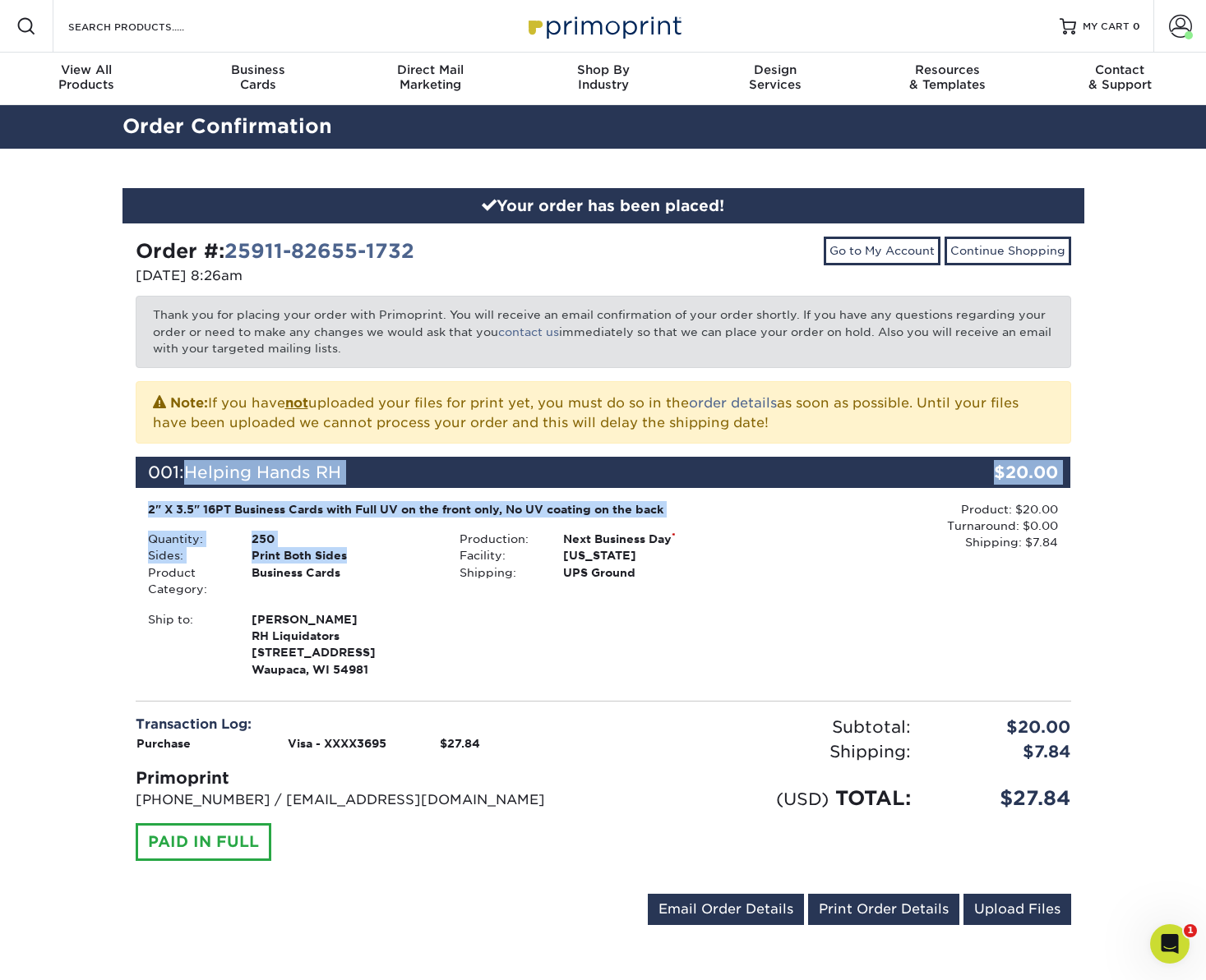
drag, startPoint x: 192, startPoint y: 470, endPoint x: 353, endPoint y: 557, distance: 183.0
click at [353, 557] on div "001: Helping Hands RH $20.00 2" X 3.5" 16PT Business Cards with Full UV on the …" at bounding box center [603, 569] width 911 height 225
copy div "Helping Hands RH $20.00 2" X 3.5" 16PT Business Cards with Full UV on the front…"
